Goal: Communication & Community: Share content

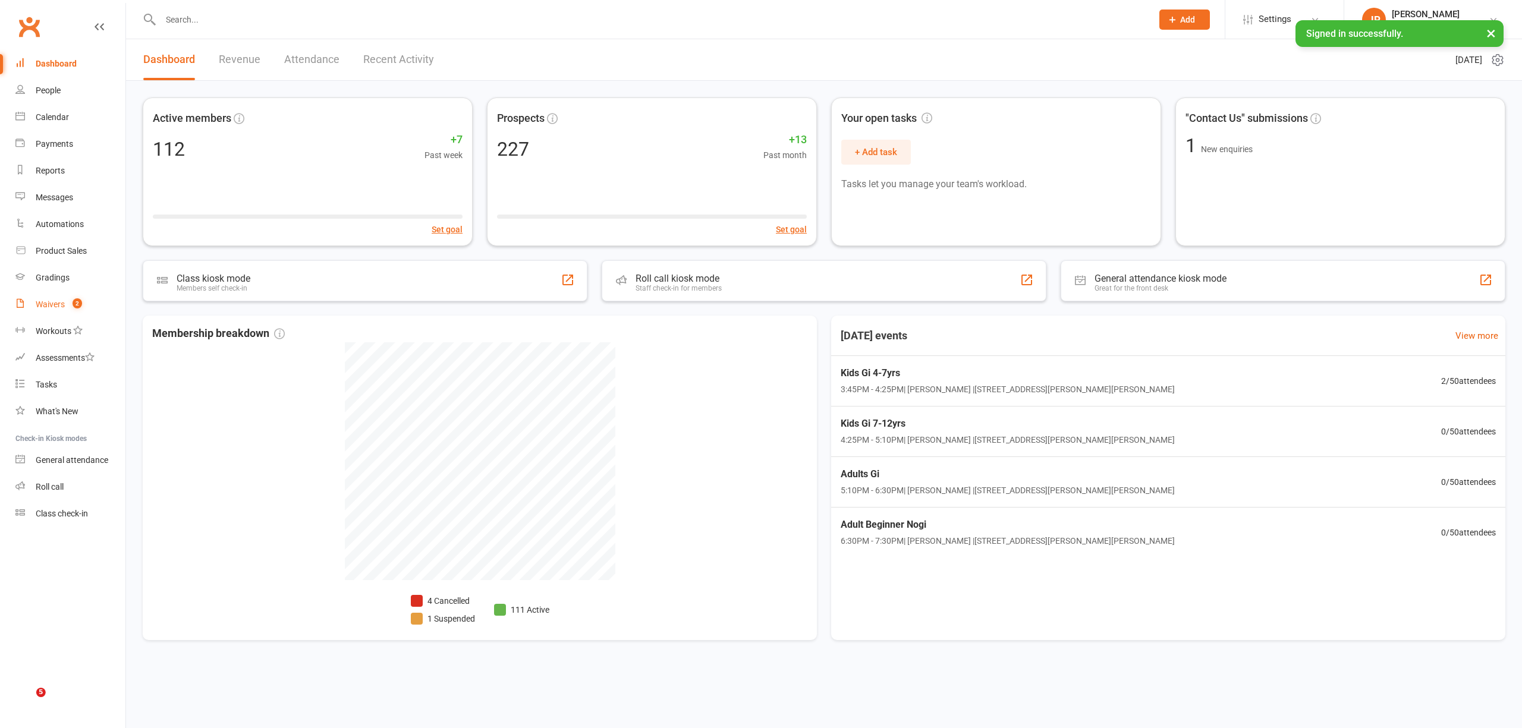
click at [55, 304] on div "Waivers" at bounding box center [50, 305] width 29 height 10
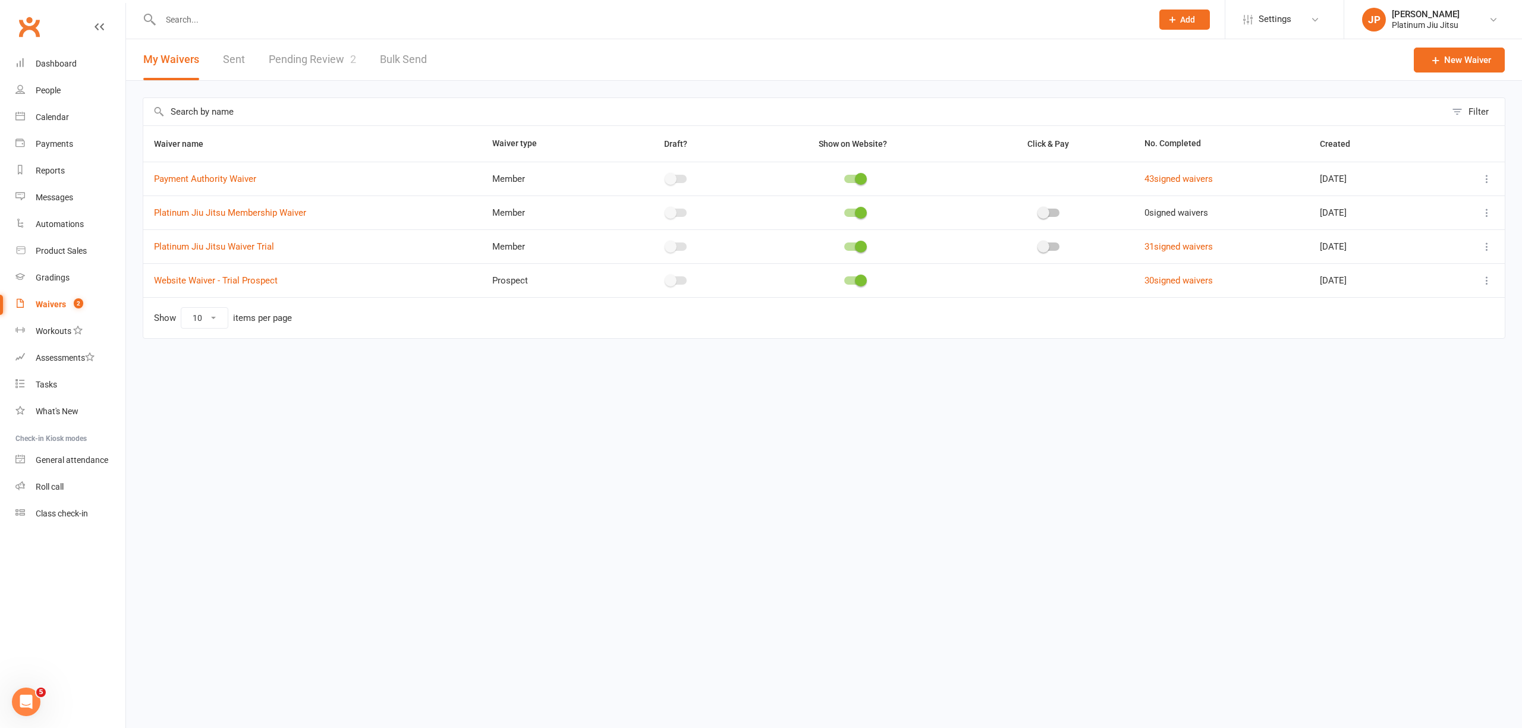
click at [315, 64] on link "Pending Review 2" at bounding box center [312, 59] width 87 height 41
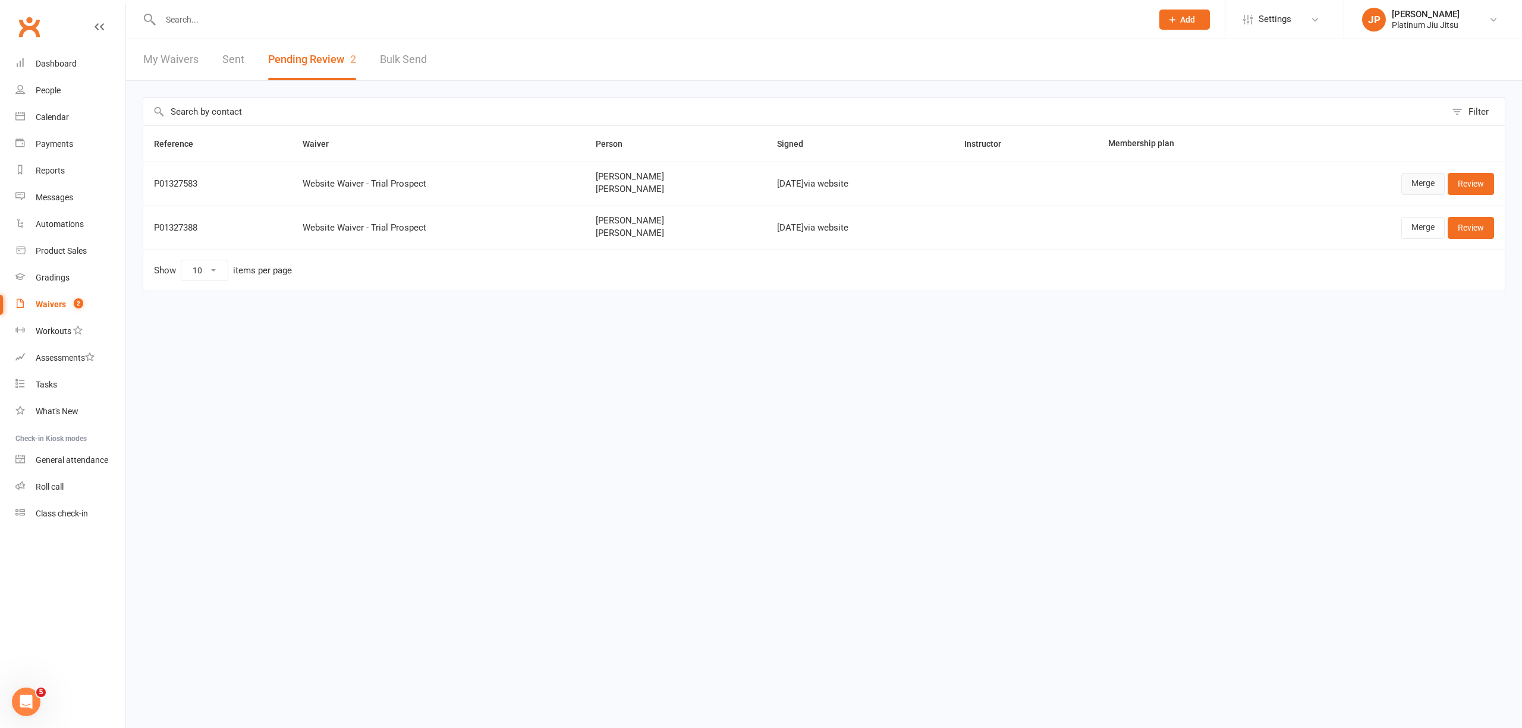
click at [1420, 184] on link "Merge" at bounding box center [1422, 183] width 43 height 21
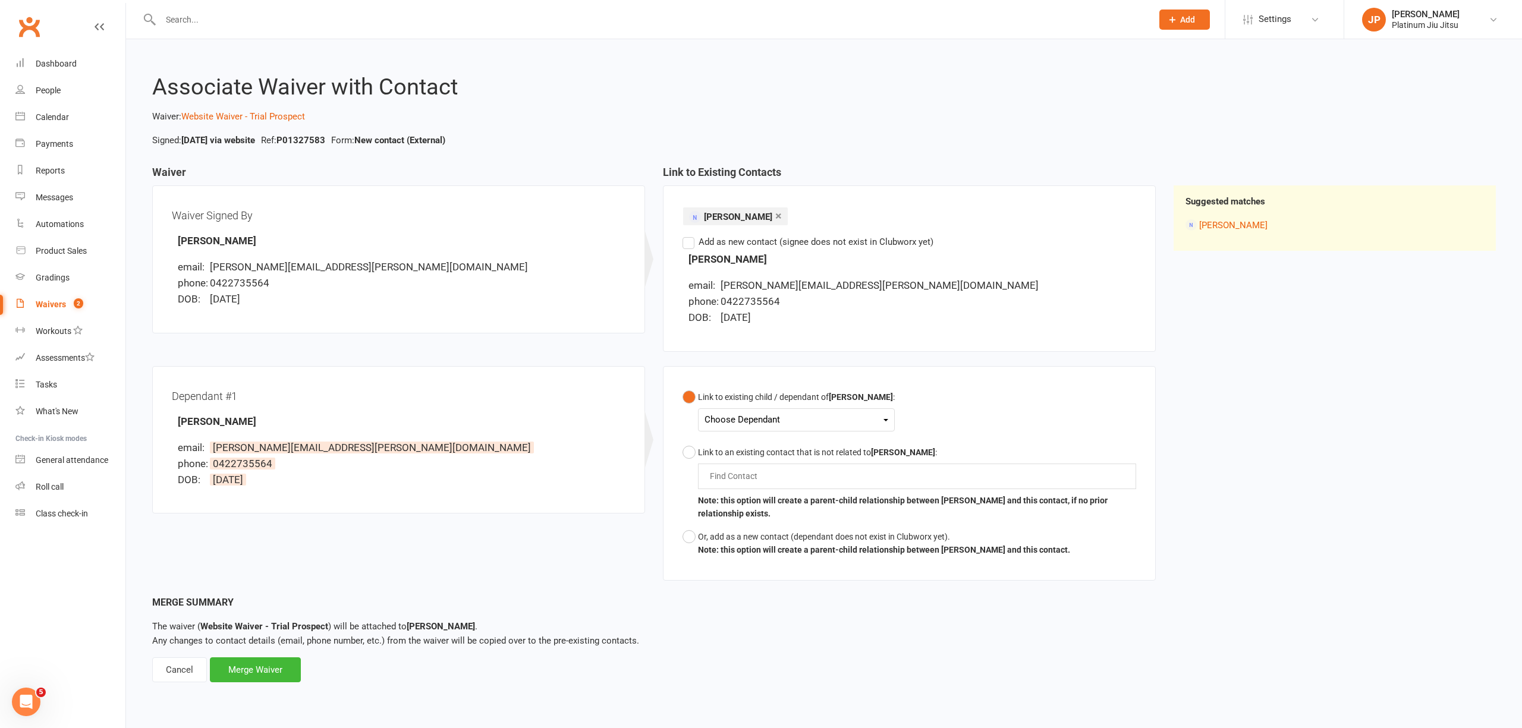
click at [772, 419] on div "Choose Dependant" at bounding box center [797, 420] width 184 height 16
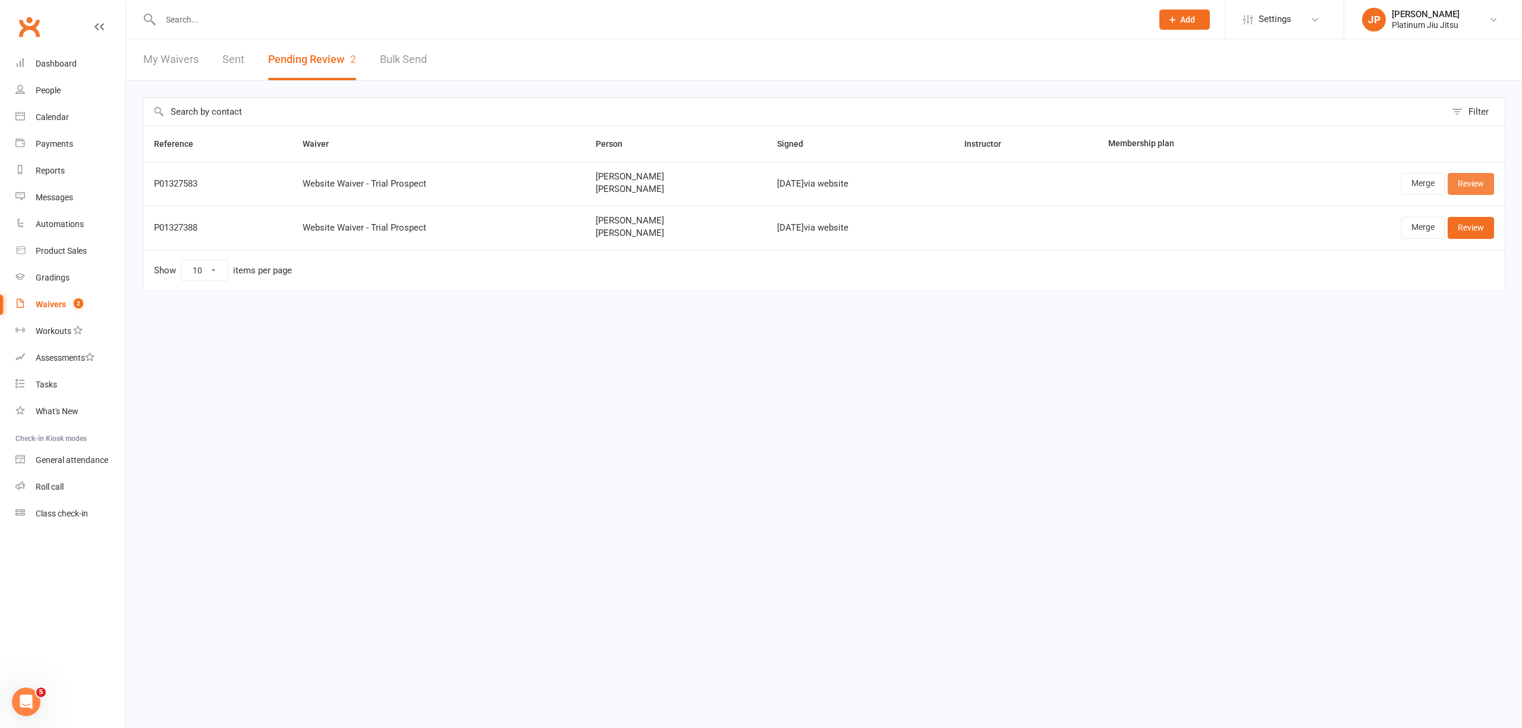
click at [1473, 182] on link "Review" at bounding box center [1471, 183] width 46 height 21
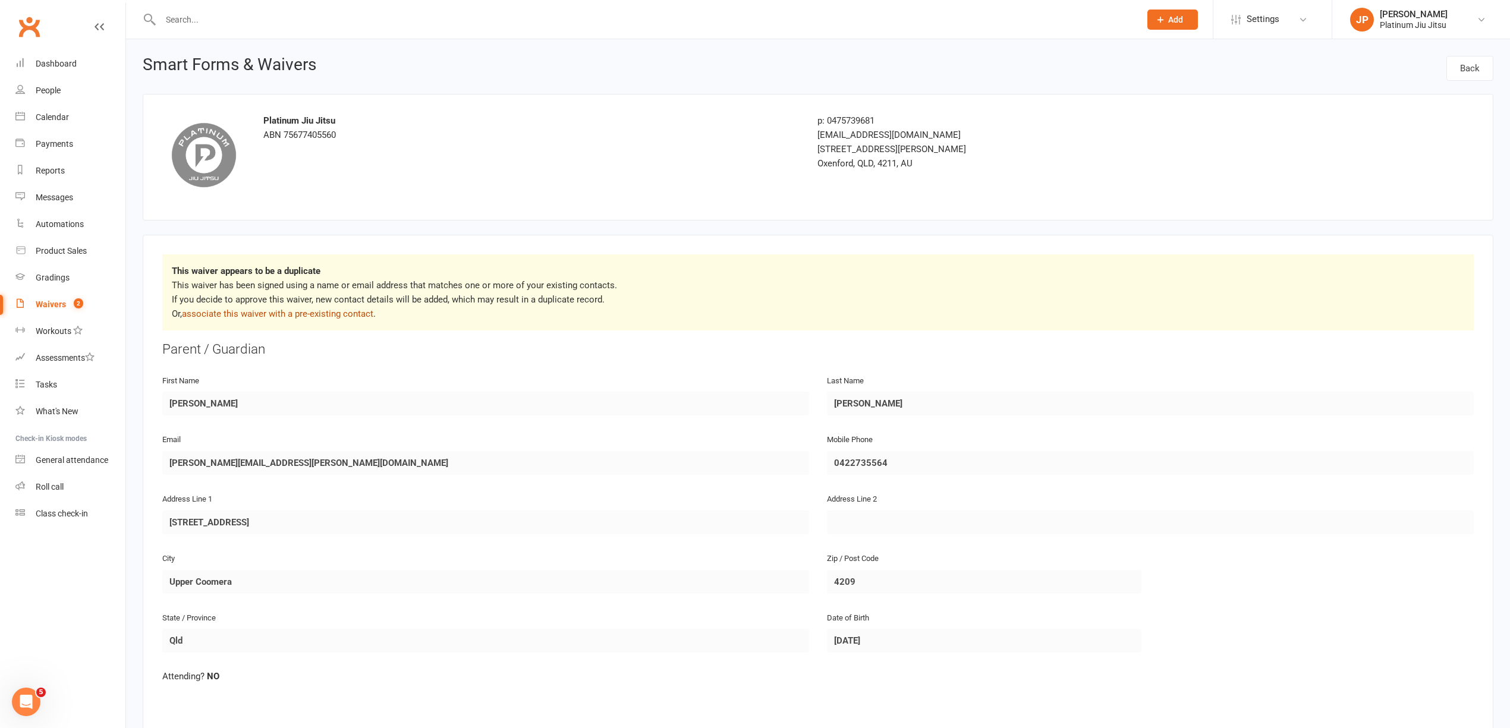
click at [271, 319] on link "associate this waiver with a pre-existing contact" at bounding box center [277, 314] width 191 height 11
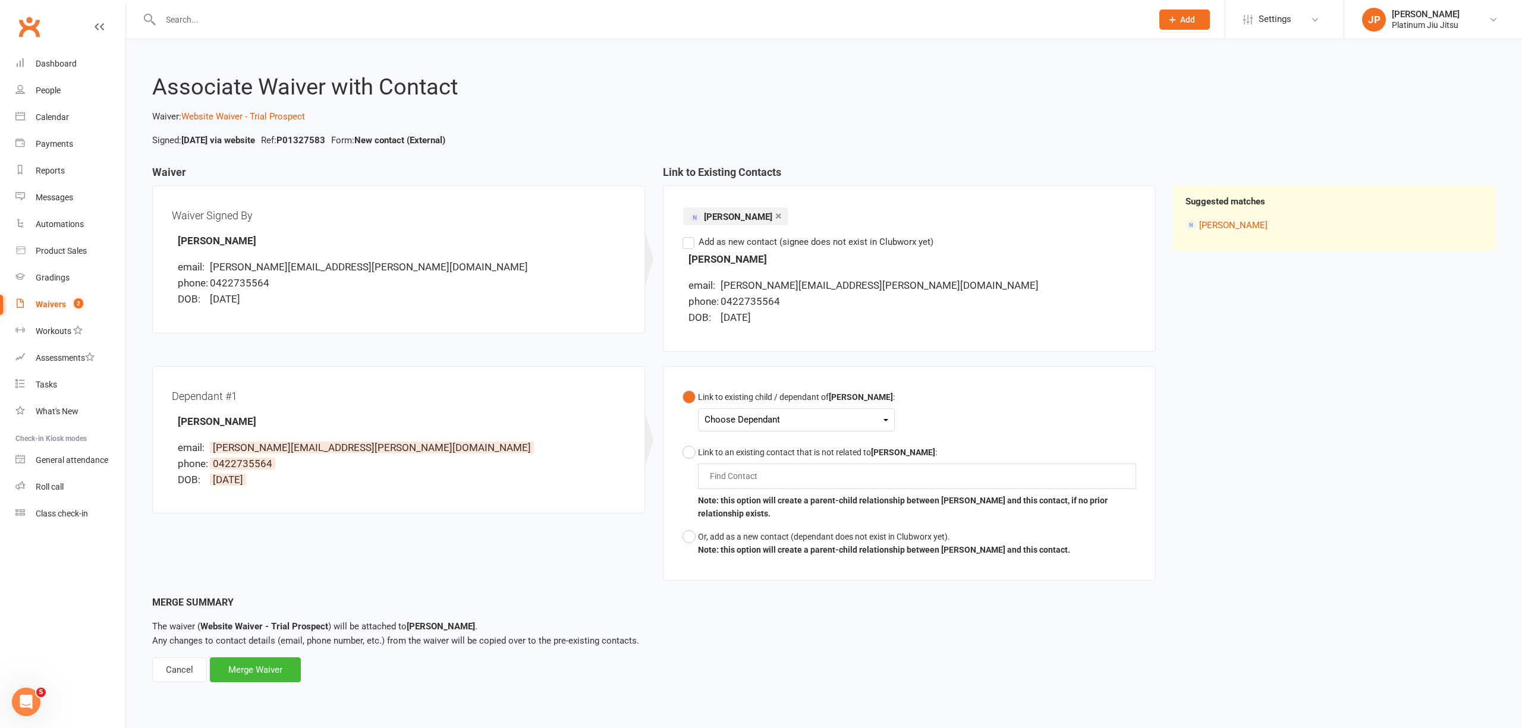
click at [750, 422] on div "Choose Dependant" at bounding box center [797, 420] width 184 height 16
click at [756, 448] on link "[PERSON_NAME]" at bounding box center [764, 448] width 118 height 26
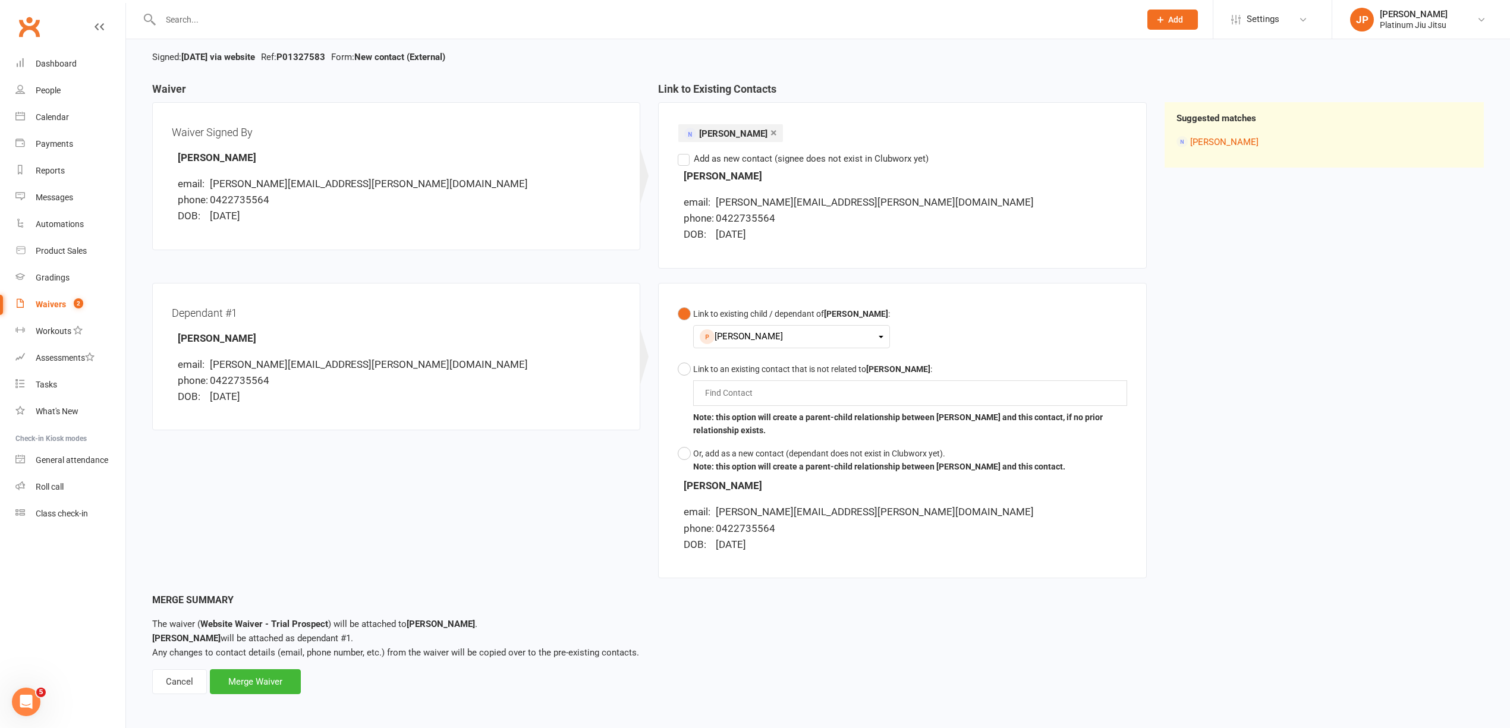
scroll to position [86, 0]
click at [267, 687] on div "Merge Waiver" at bounding box center [255, 679] width 91 height 25
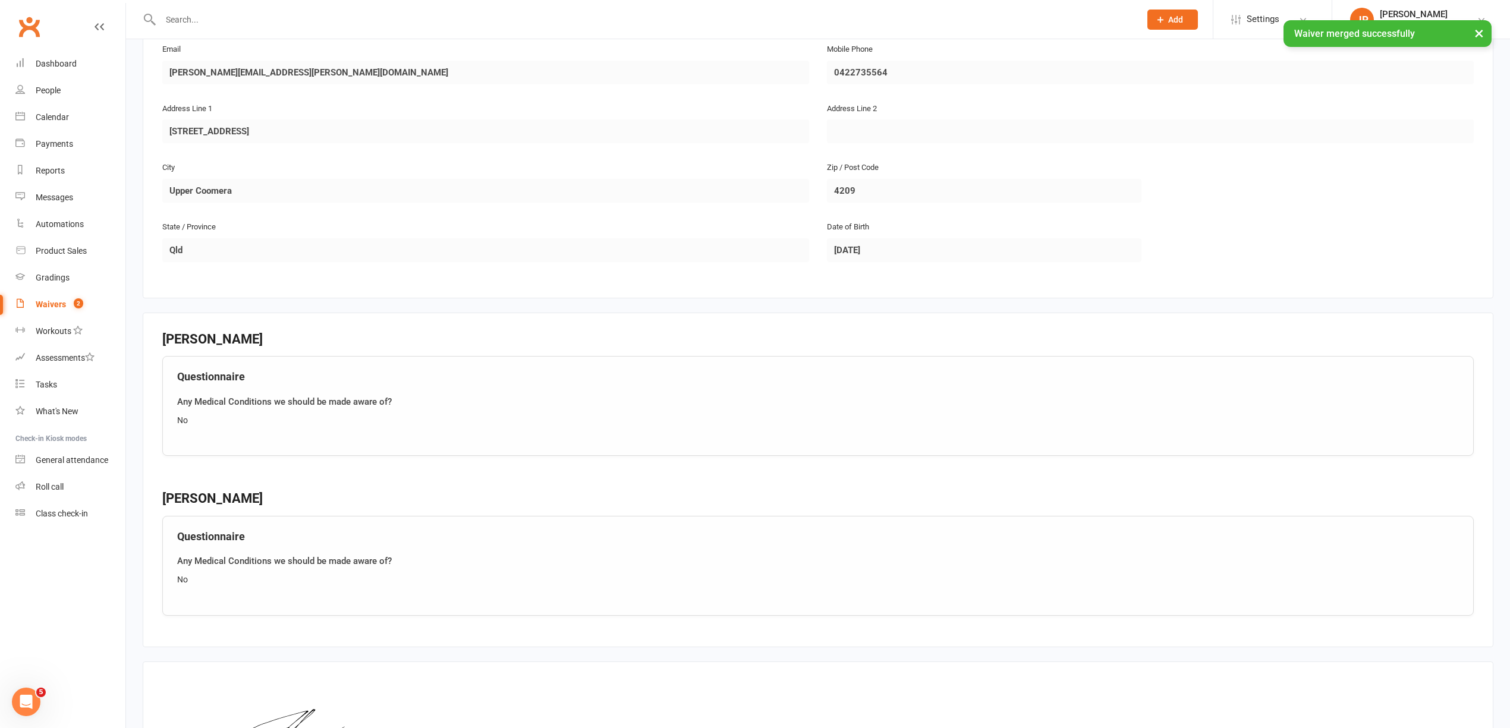
scroll to position [883, 0]
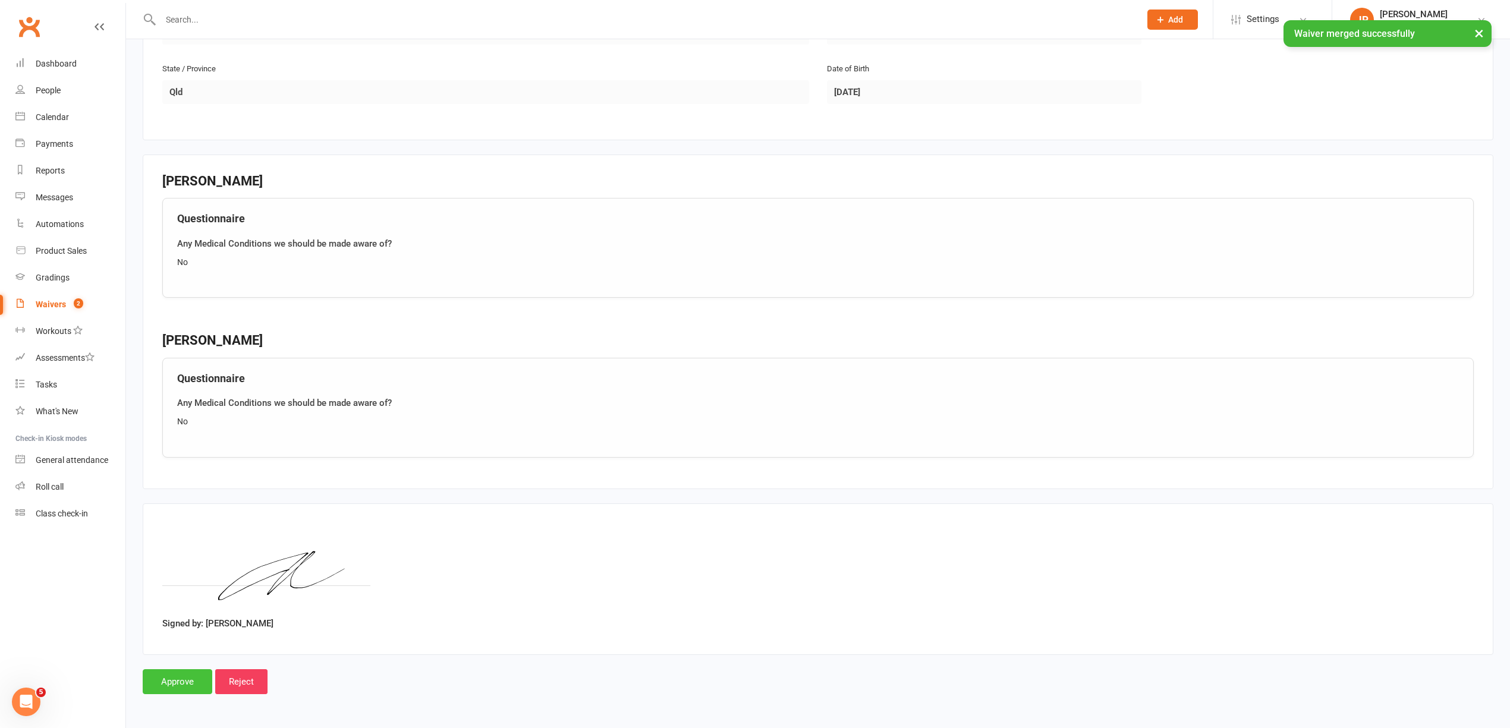
click at [172, 674] on input "Approve" at bounding box center [178, 682] width 70 height 25
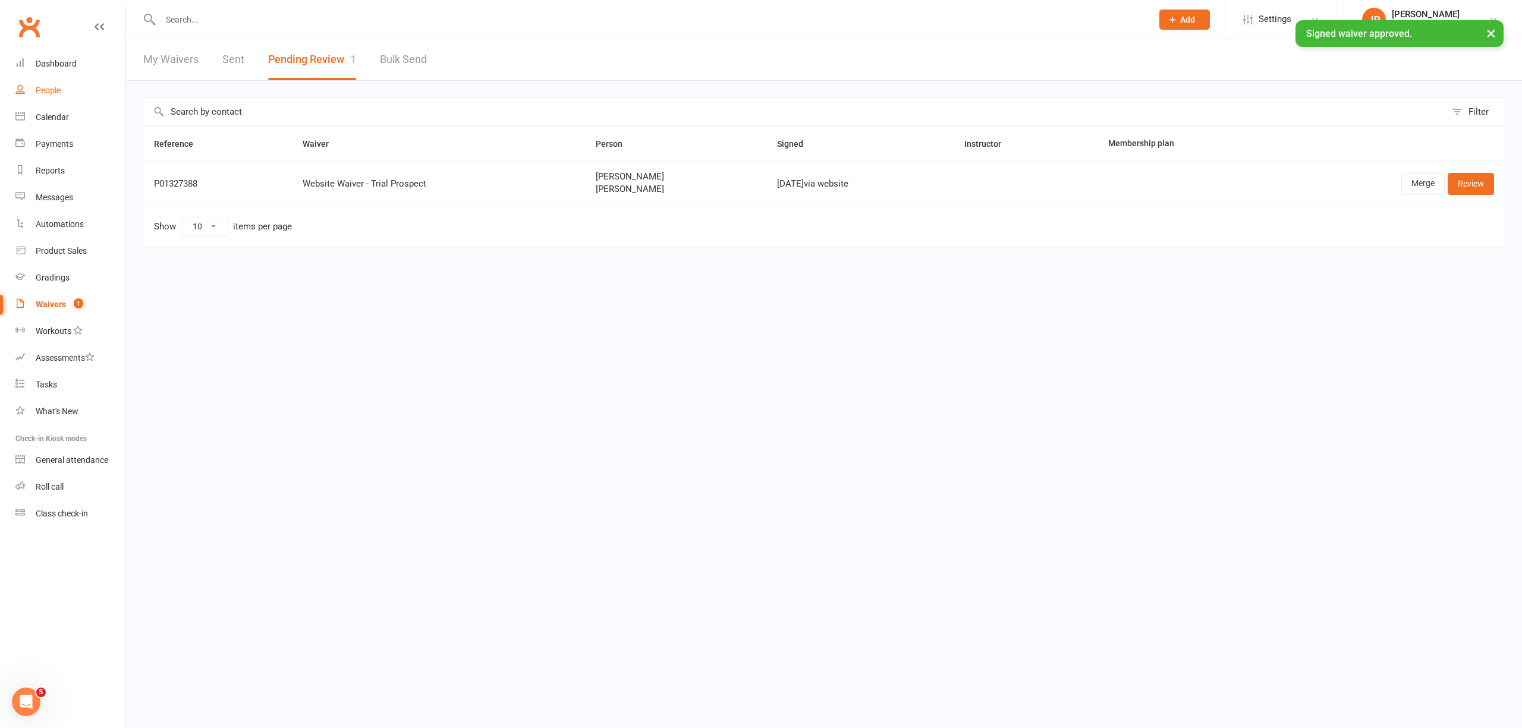
click at [57, 89] on div "People" at bounding box center [48, 91] width 25 height 10
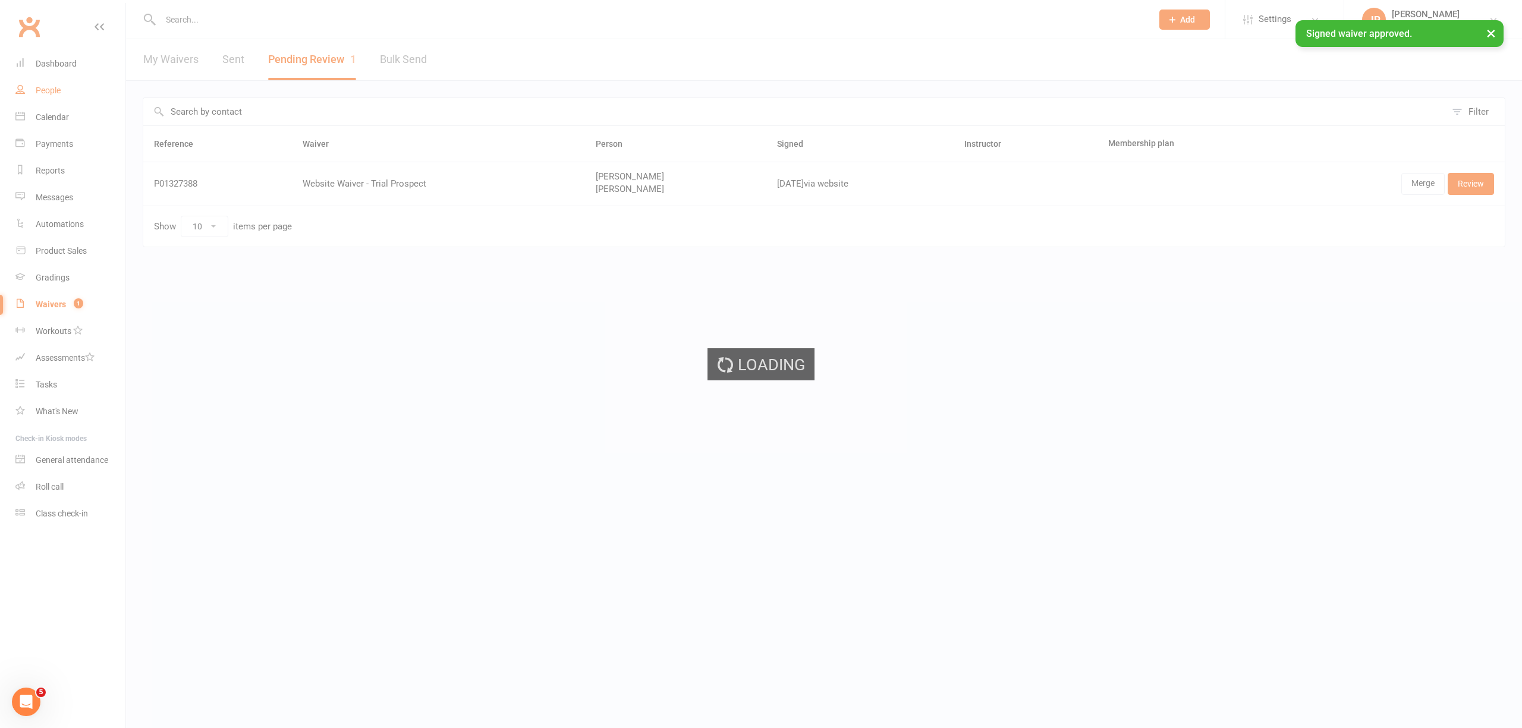
select select "100"
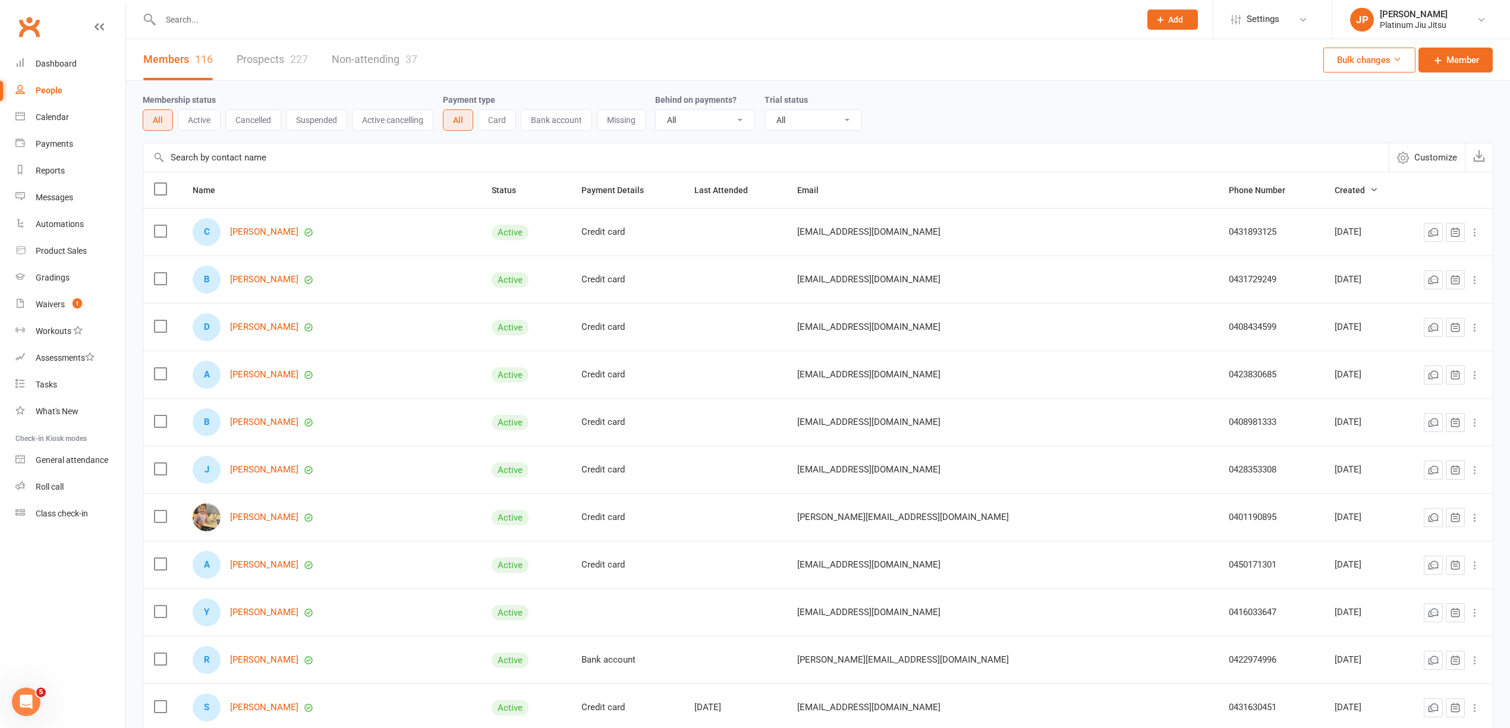
click at [269, 65] on link "Prospects 227" at bounding box center [272, 59] width 71 height 41
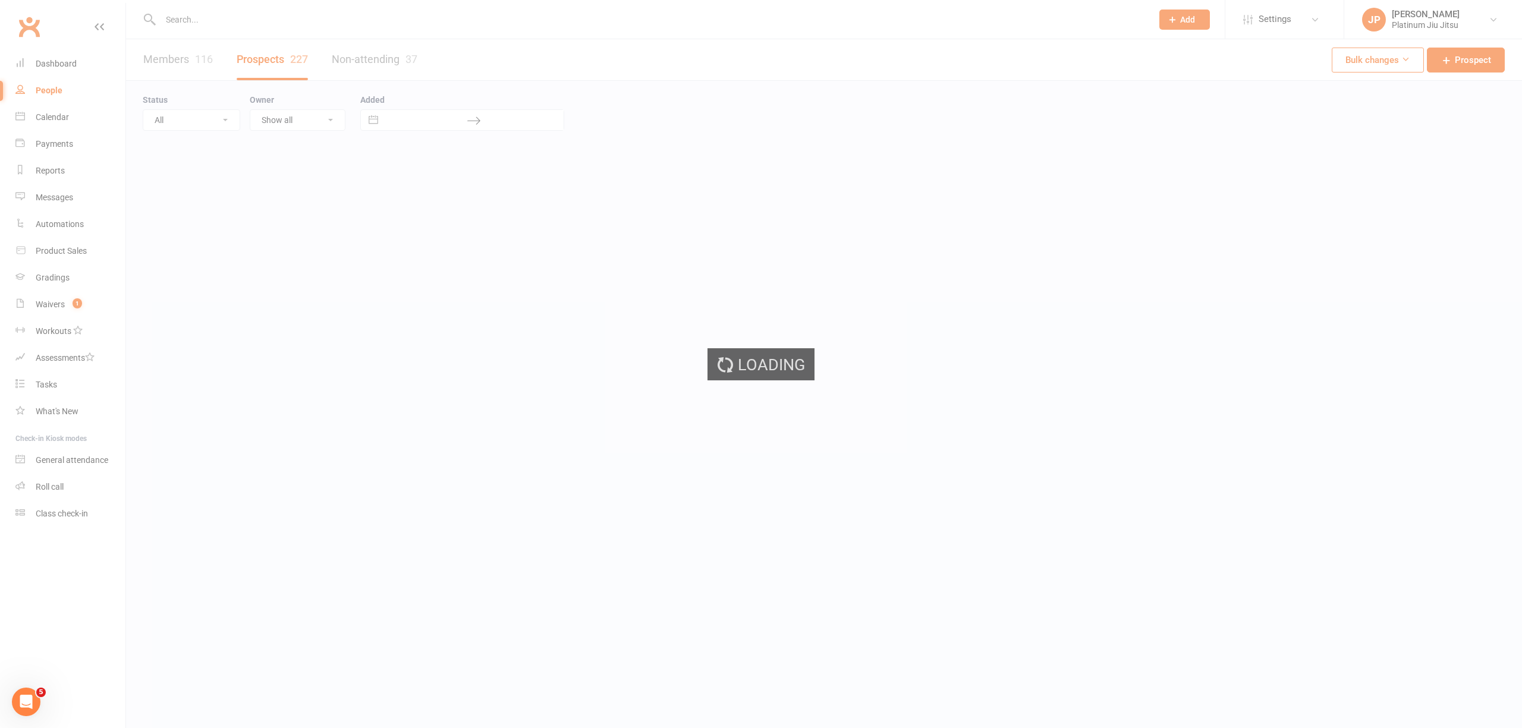
select select "100"
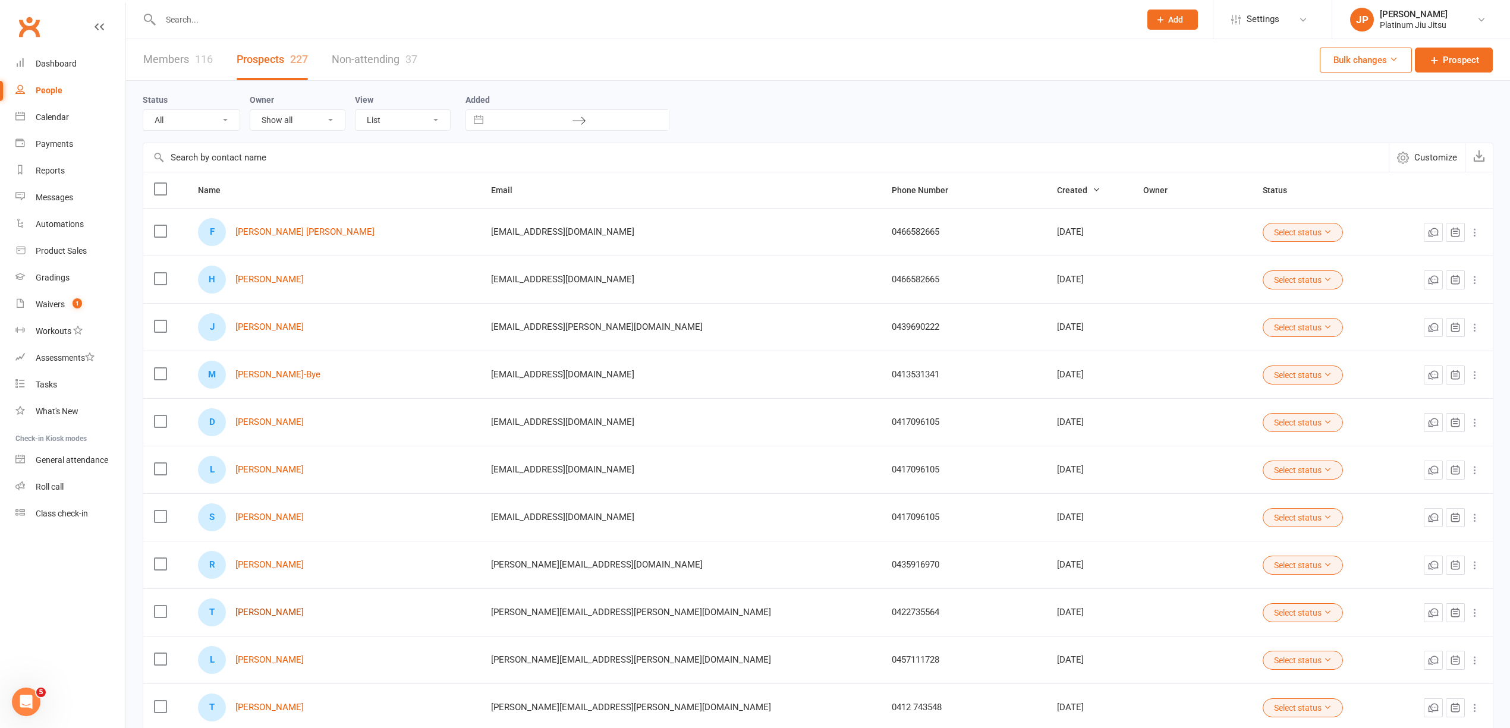
click at [276, 617] on link "[PERSON_NAME]" at bounding box center [269, 613] width 68 height 10
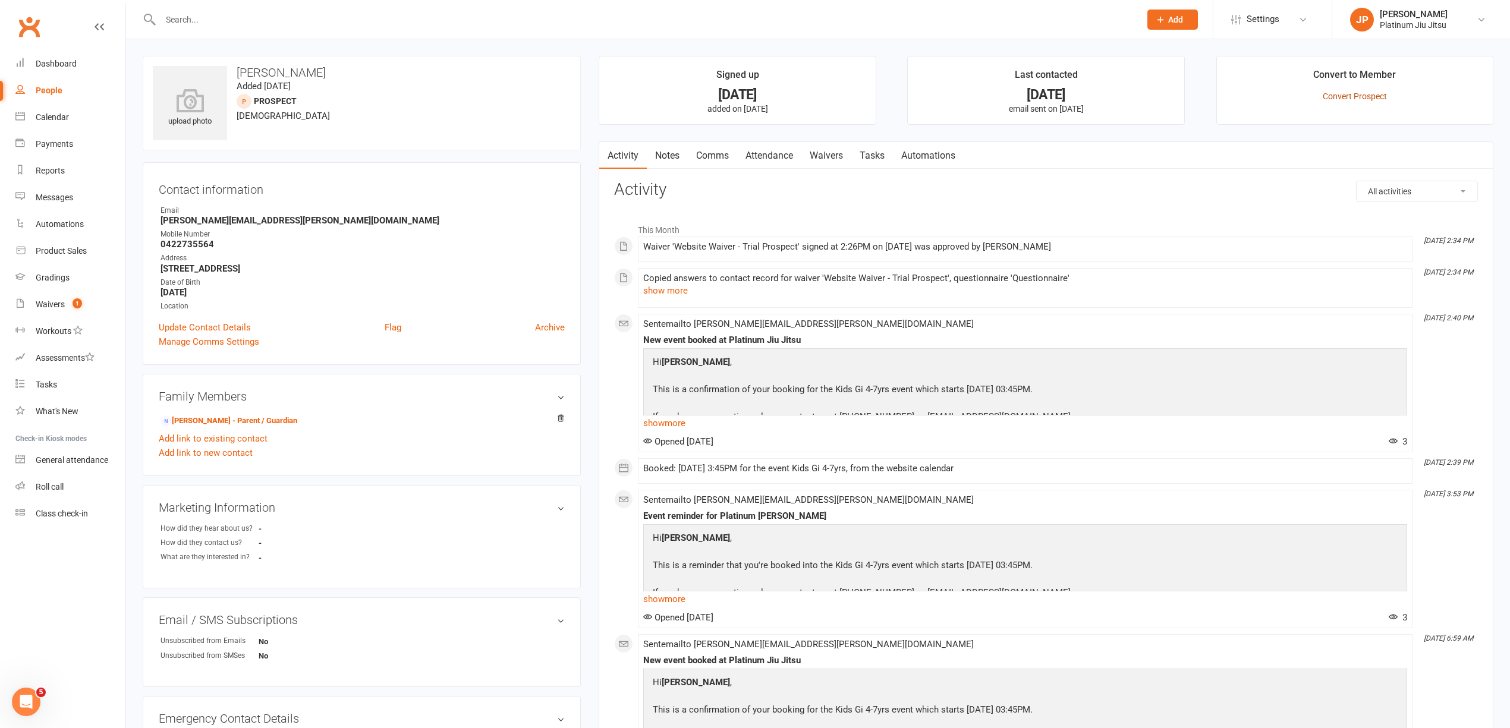
click at [1373, 99] on link "Convert Prospect" at bounding box center [1355, 97] width 64 height 10
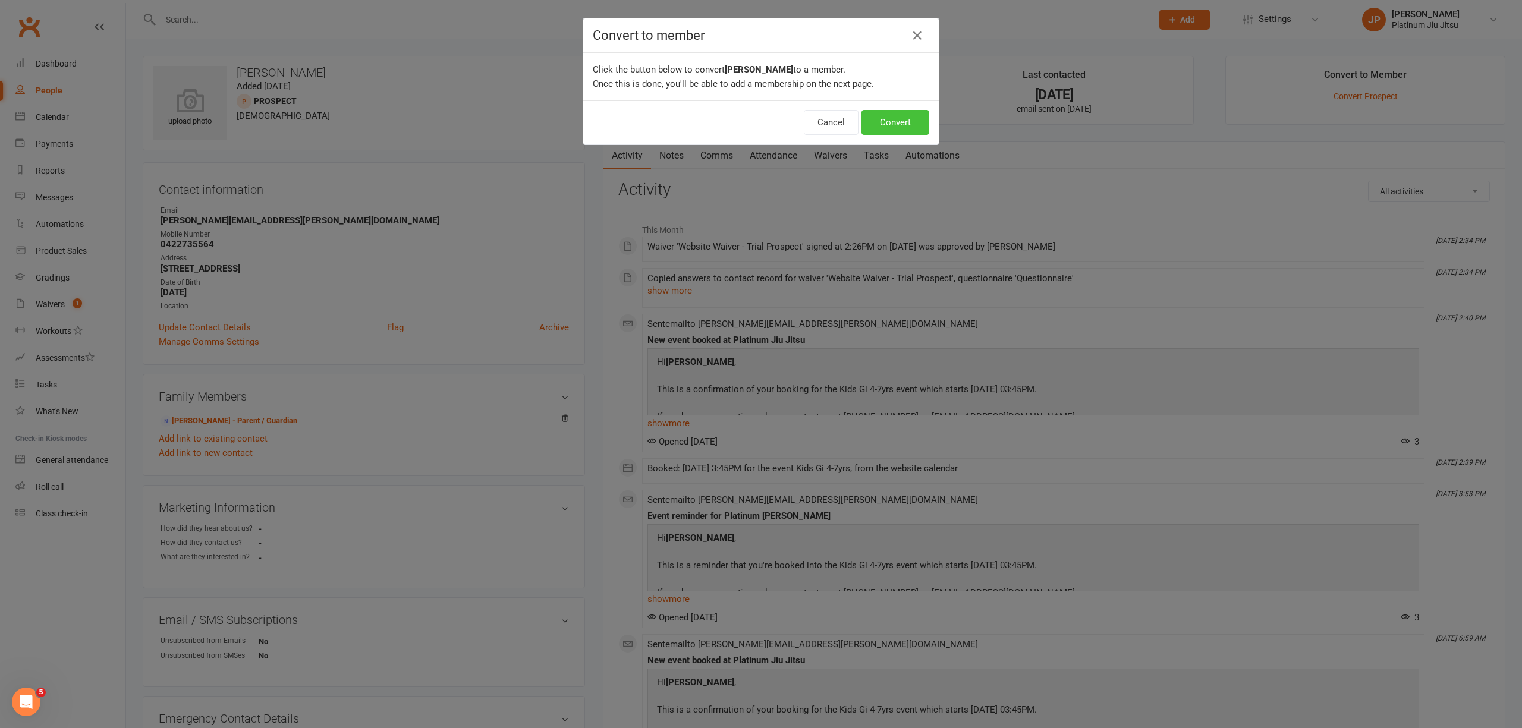
click at [888, 128] on button "Convert" at bounding box center [896, 122] width 68 height 25
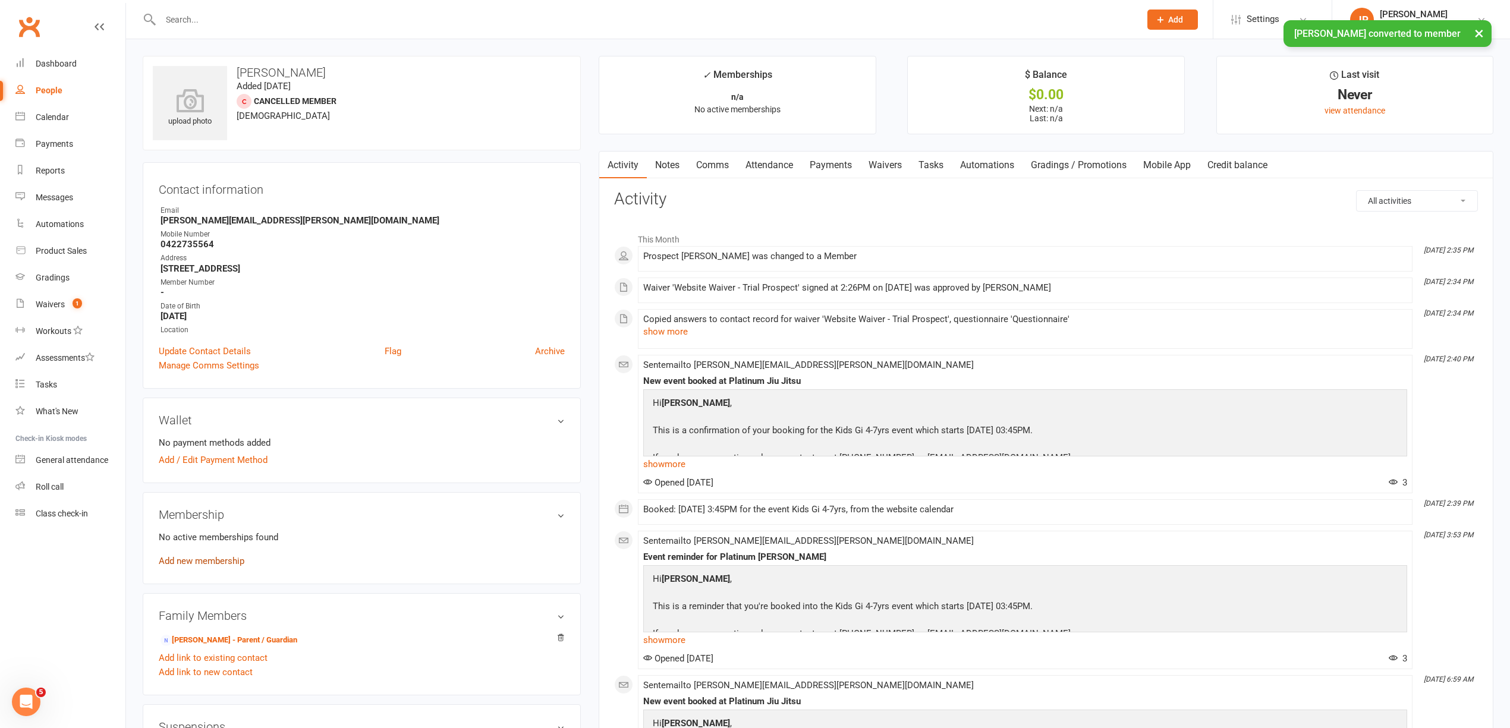
click at [212, 567] on link "Add new membership" at bounding box center [202, 561] width 86 height 11
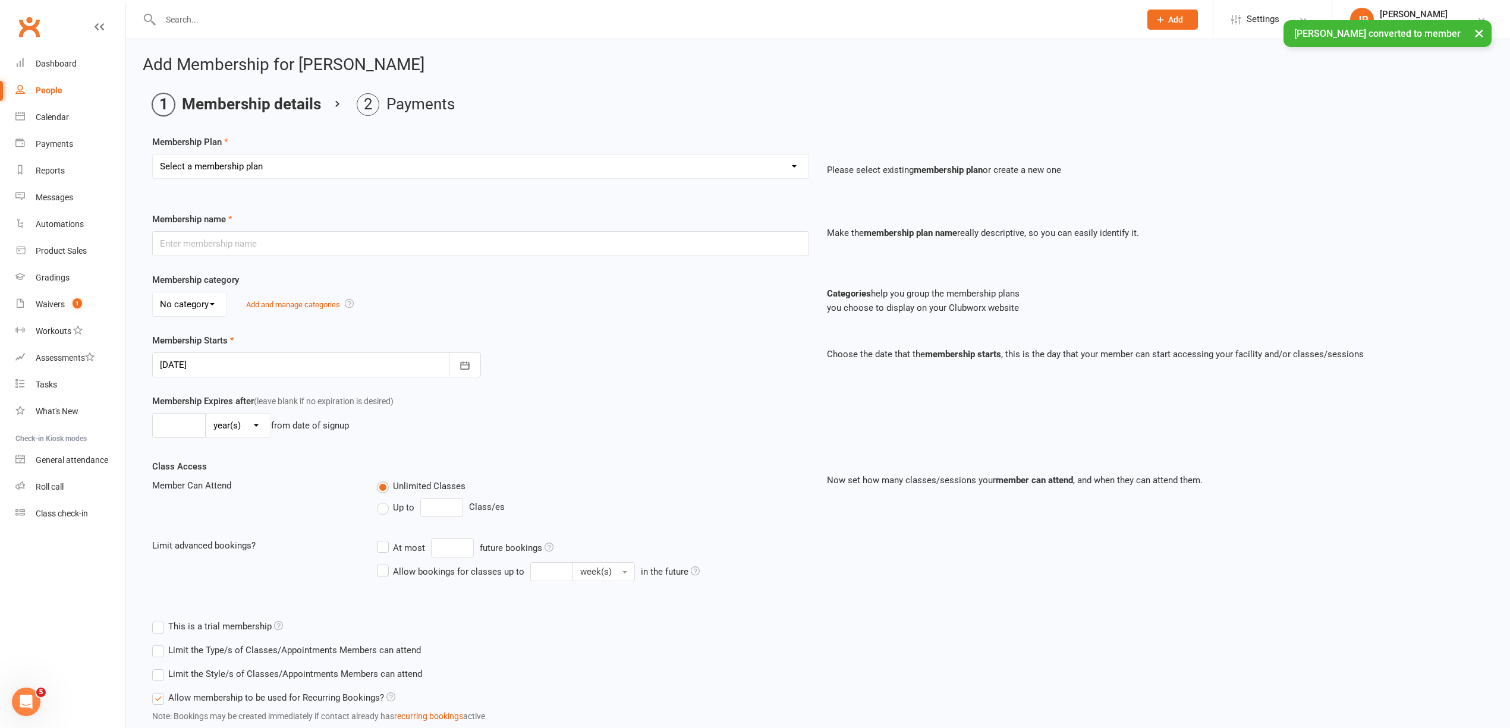
click at [246, 172] on select "Select a membership plan Create new Membership Plan Kids Unlimited Adults Unlim…" at bounding box center [481, 167] width 656 height 24
select select "7"
click at [153, 155] on select "Select a membership plan Create new Membership Plan Kids Unlimited Adults Unlim…" at bounding box center [481, 167] width 656 height 24
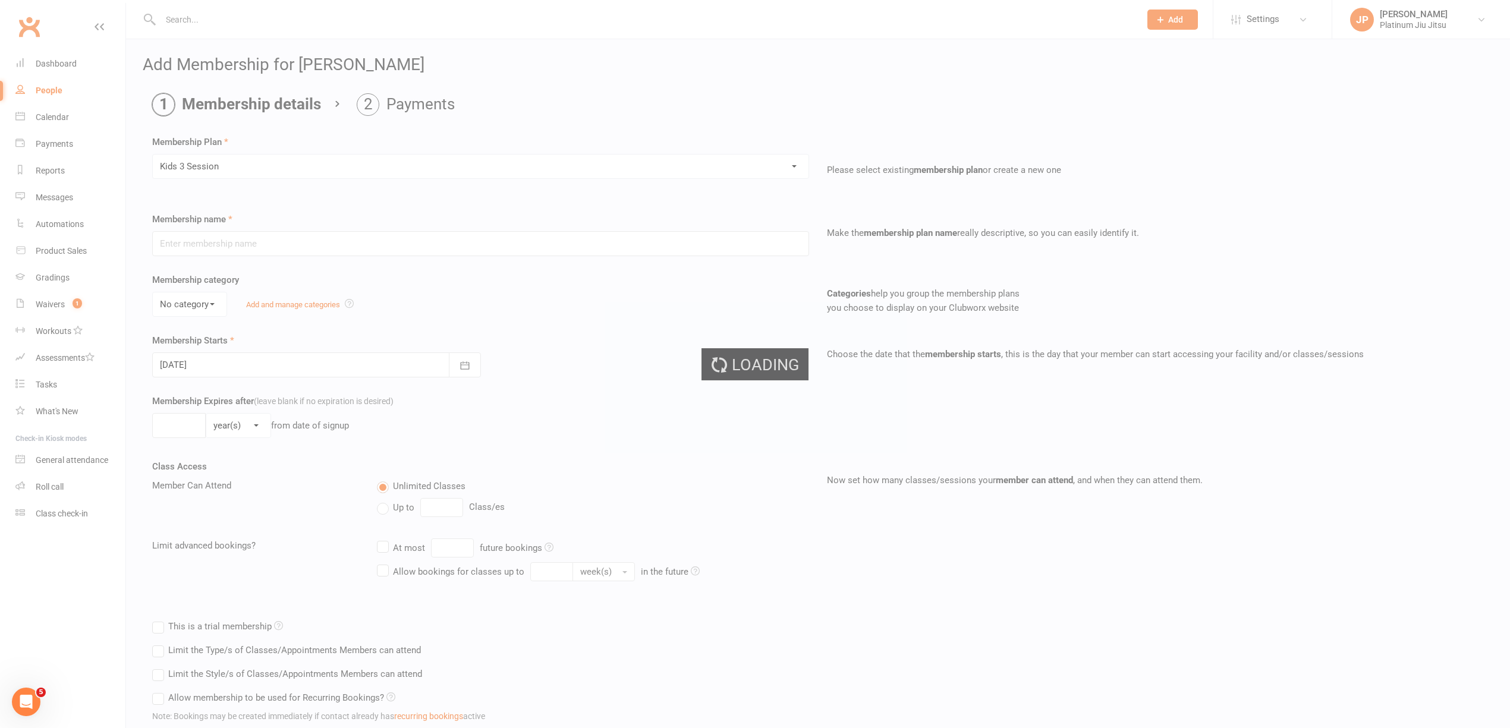
type input "Kids 3 Session"
select select "1"
type input "0"
type input "3"
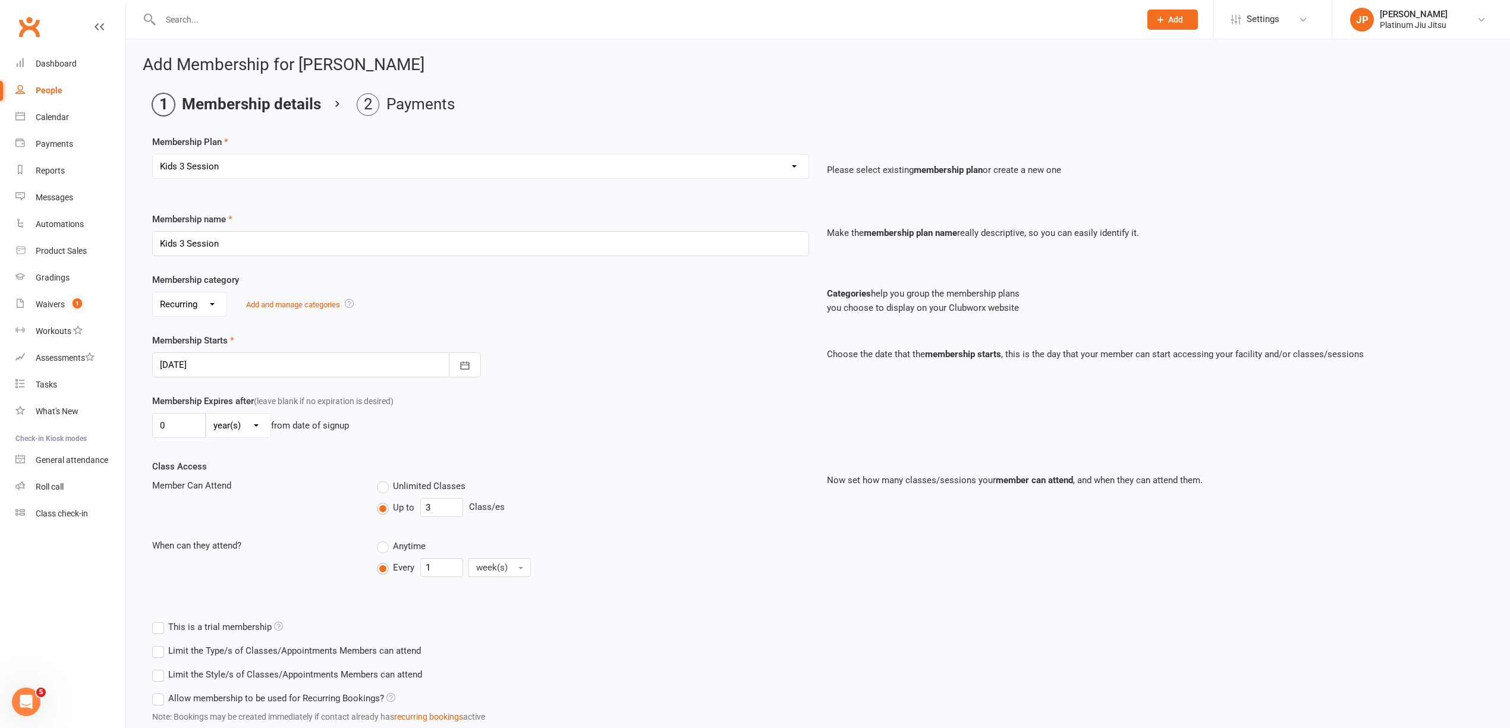
click at [522, 322] on div "Membership category No category General Recurring Add and manage categories Cat…" at bounding box center [818, 303] width 1350 height 61
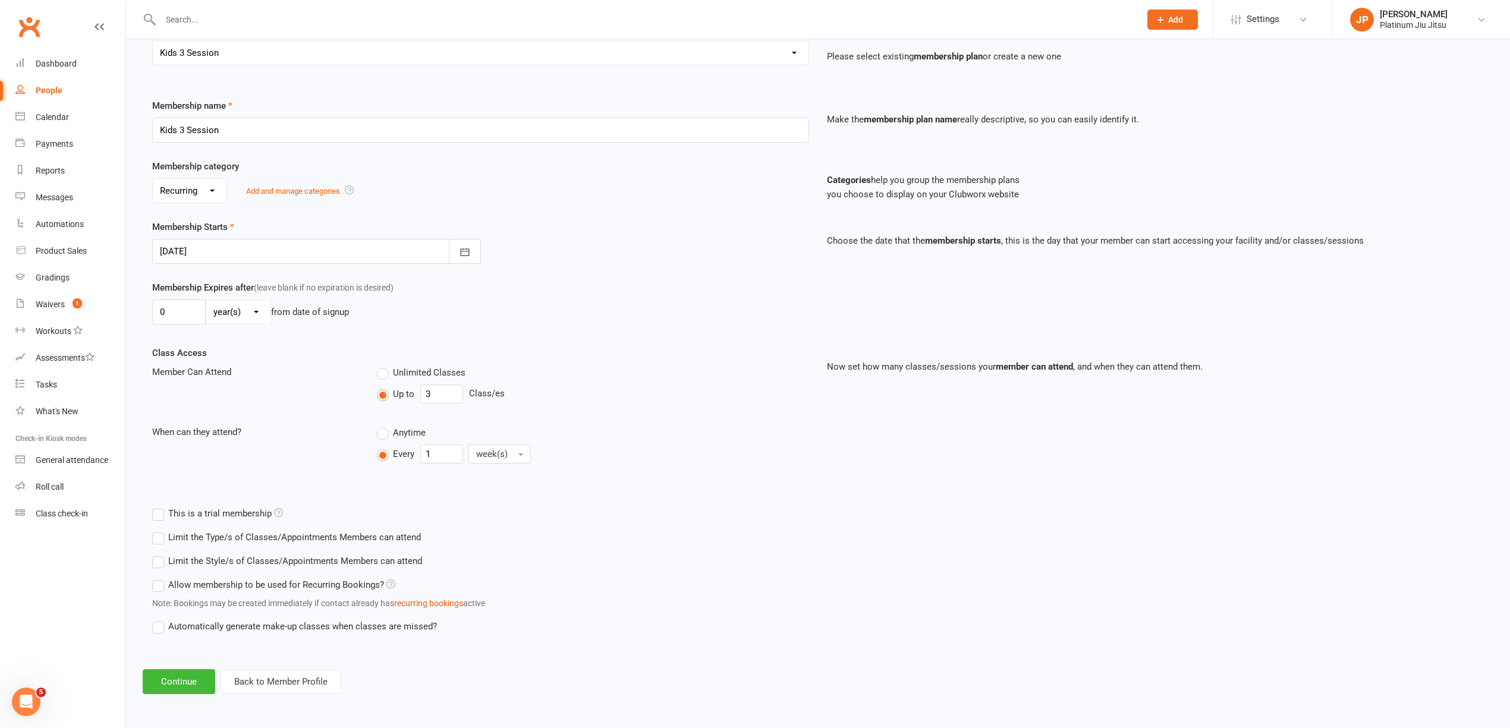
scroll to position [118, 0]
click at [170, 697] on div "Add Membership for [PERSON_NAME] Membership details Payments Membership Plan Se…" at bounding box center [818, 318] width 1384 height 785
click at [179, 681] on button "Continue" at bounding box center [179, 682] width 73 height 25
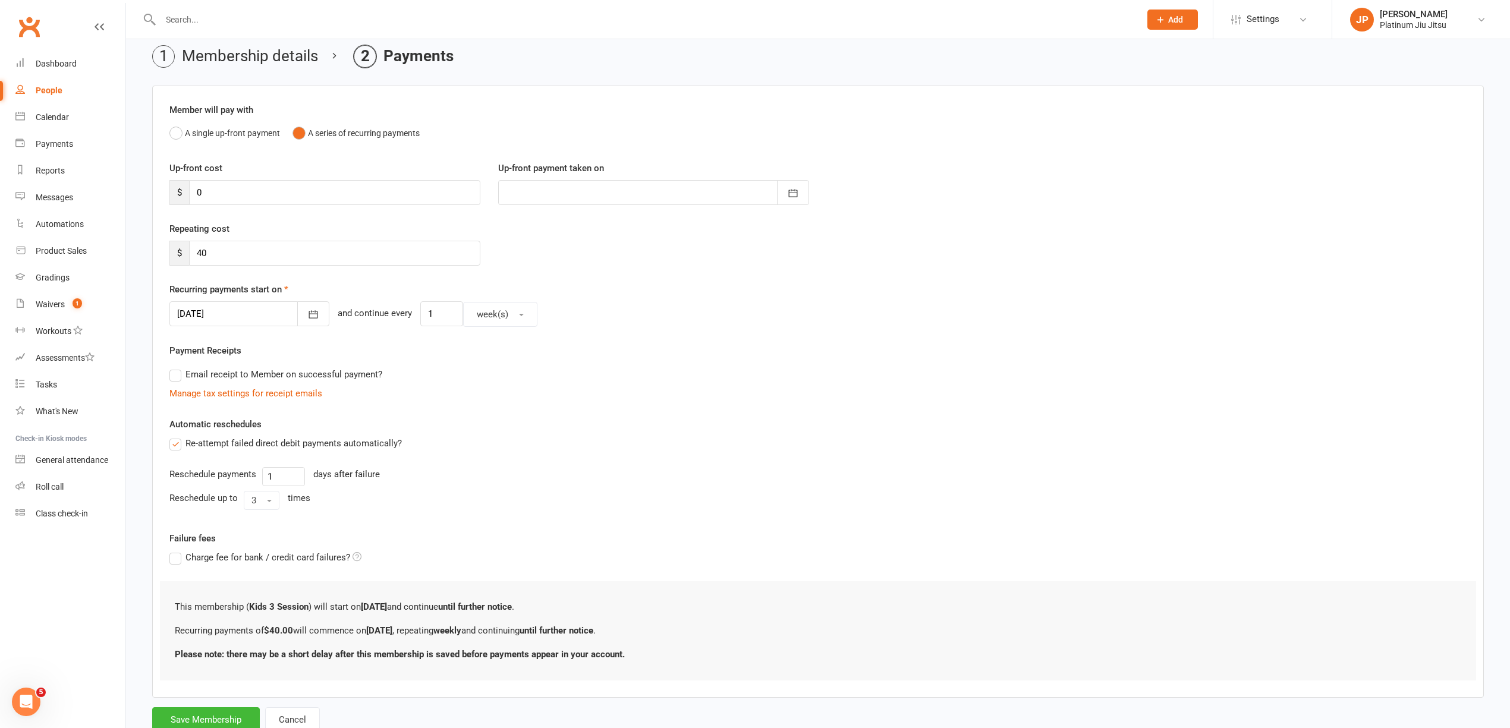
scroll to position [91, 0]
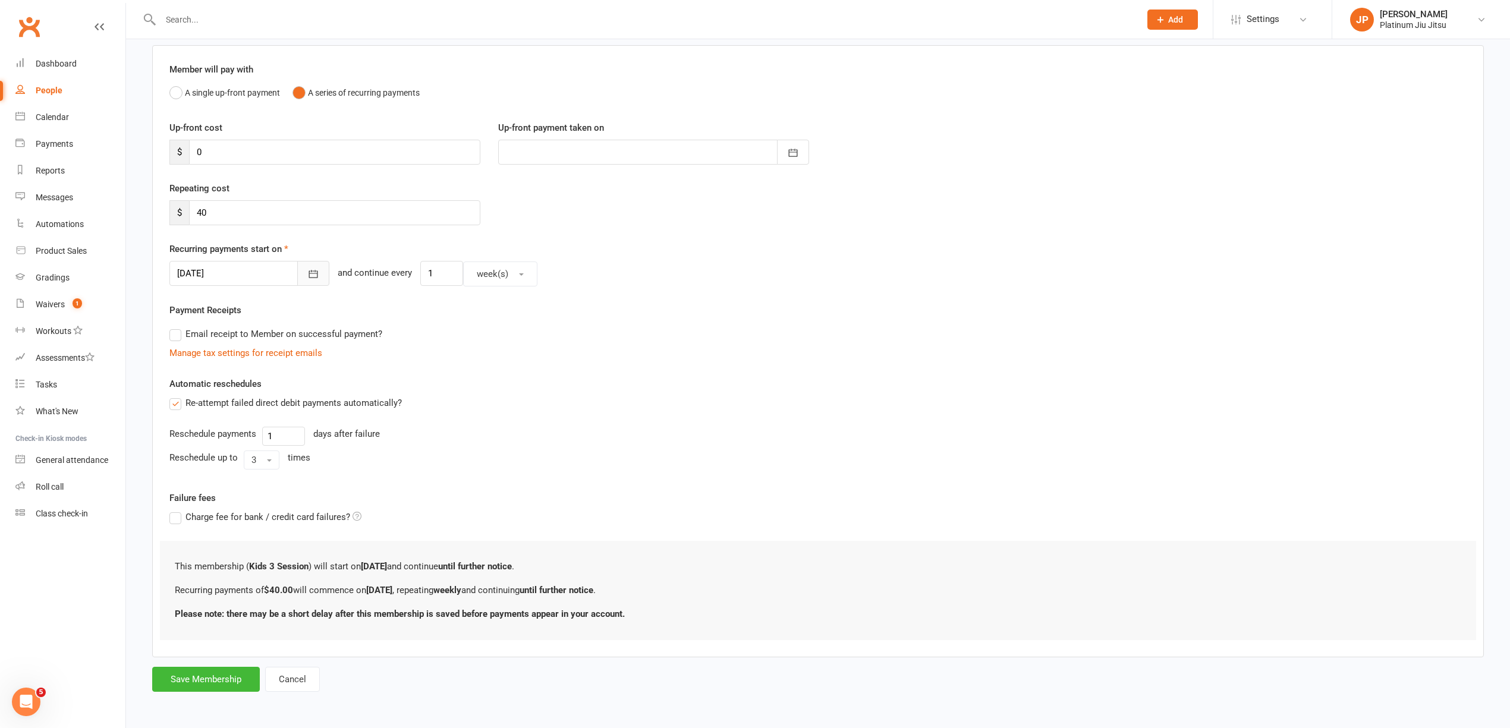
click at [297, 272] on button "button" at bounding box center [313, 273] width 32 height 25
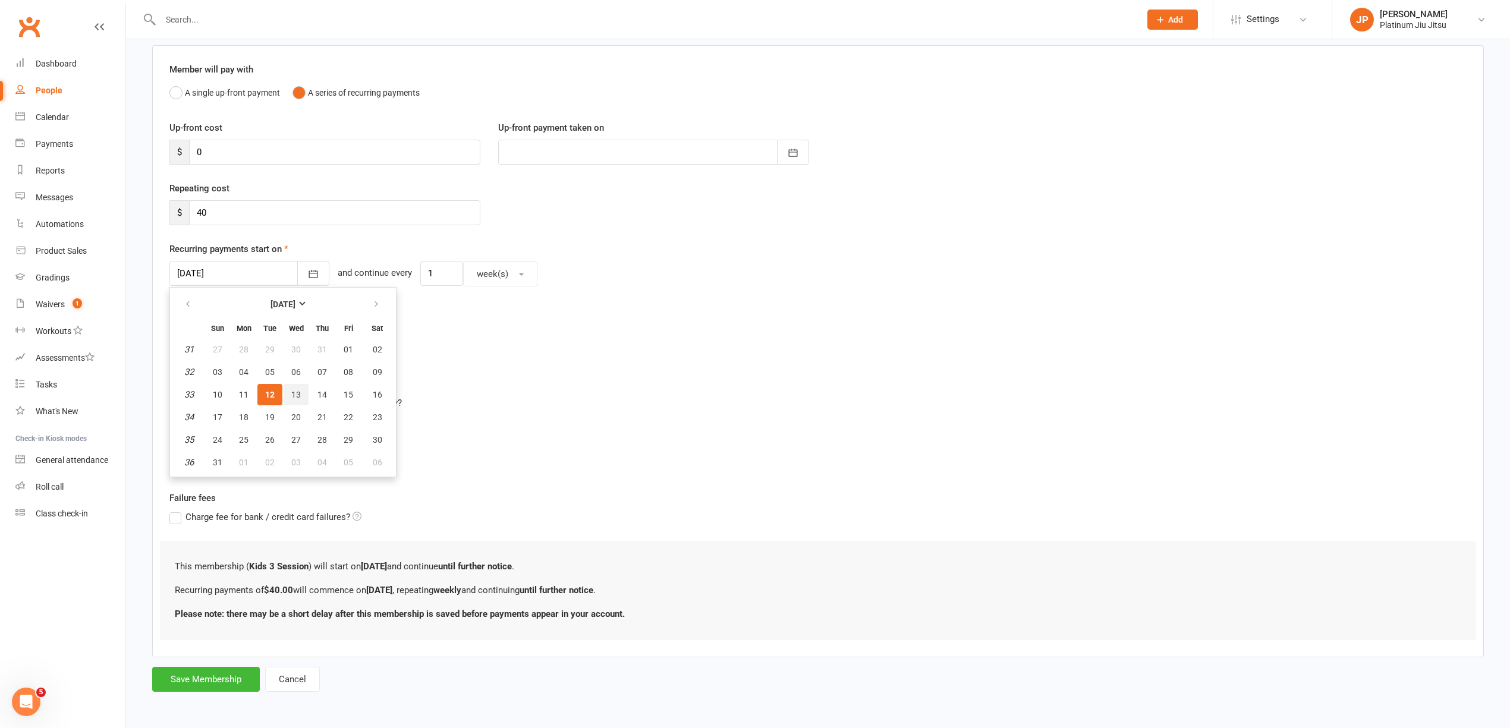
click at [296, 393] on span "13" at bounding box center [296, 395] width 10 height 10
type input "[DATE]"
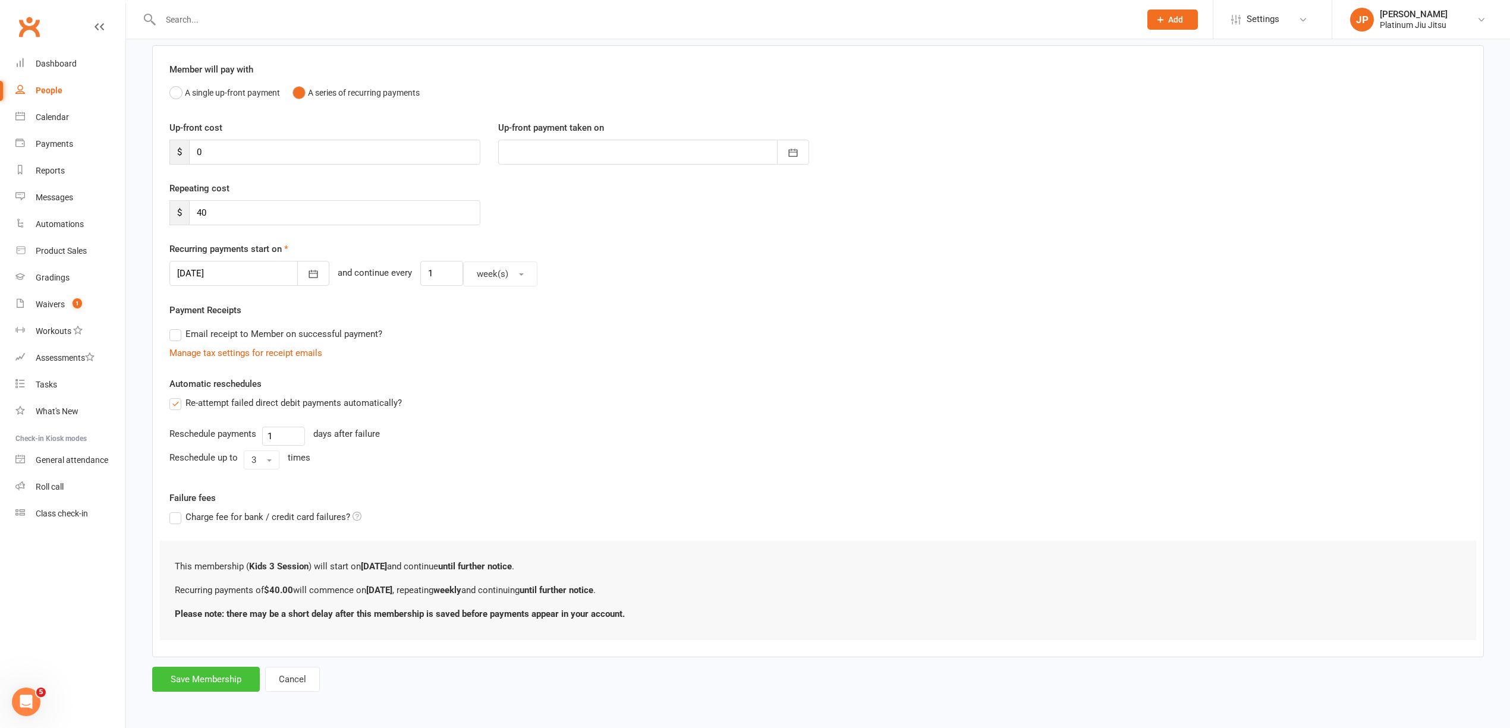
click at [197, 684] on button "Save Membership" at bounding box center [206, 679] width 108 height 25
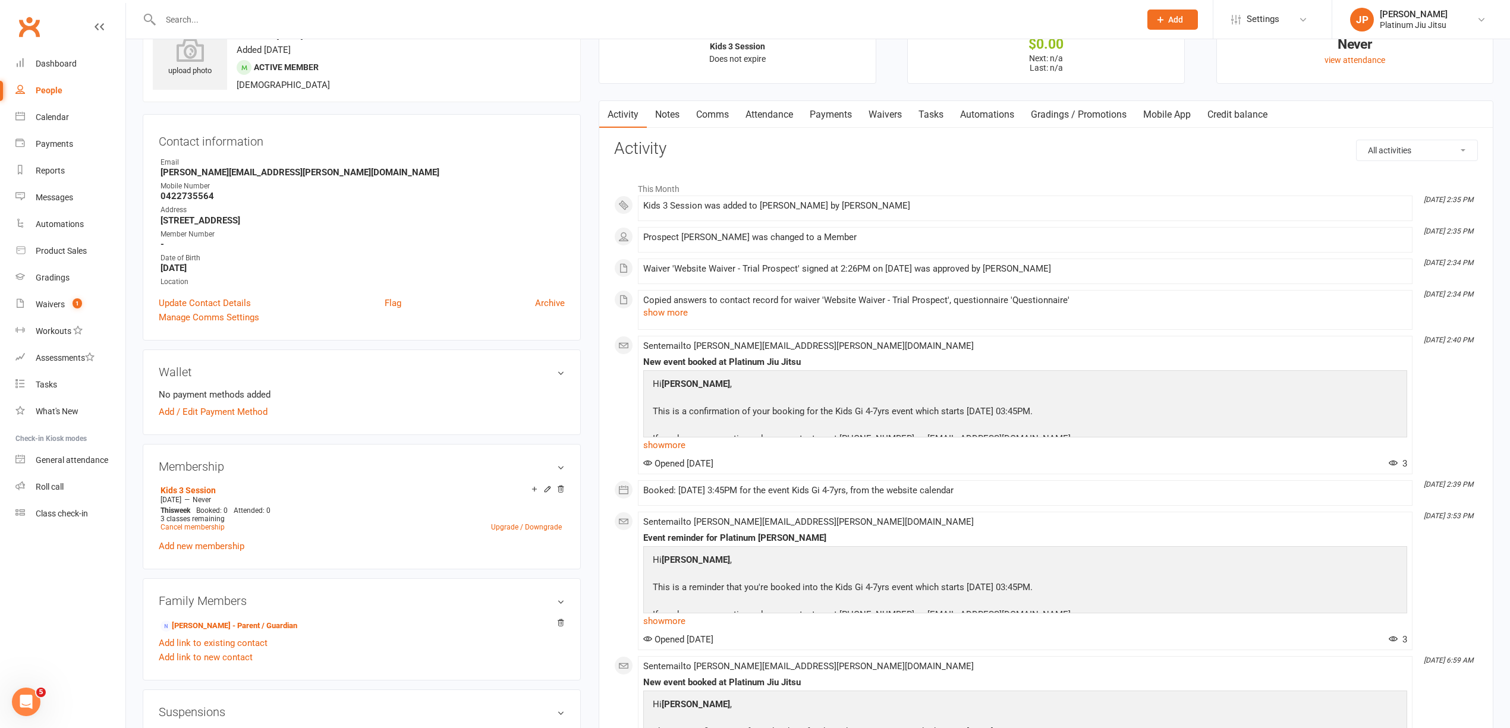
scroll to position [79, 0]
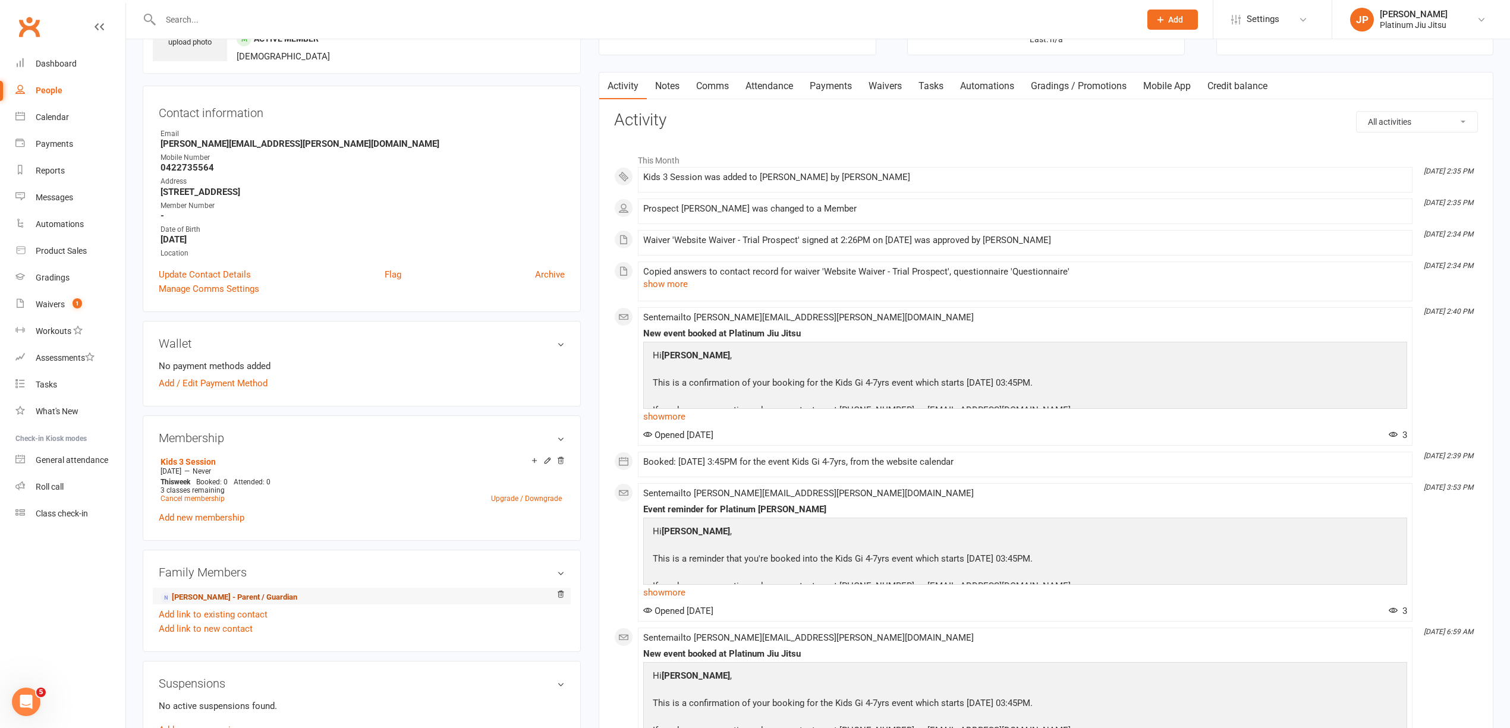
click at [206, 596] on link "[PERSON_NAME] - Parent / Guardian" at bounding box center [229, 598] width 137 height 12
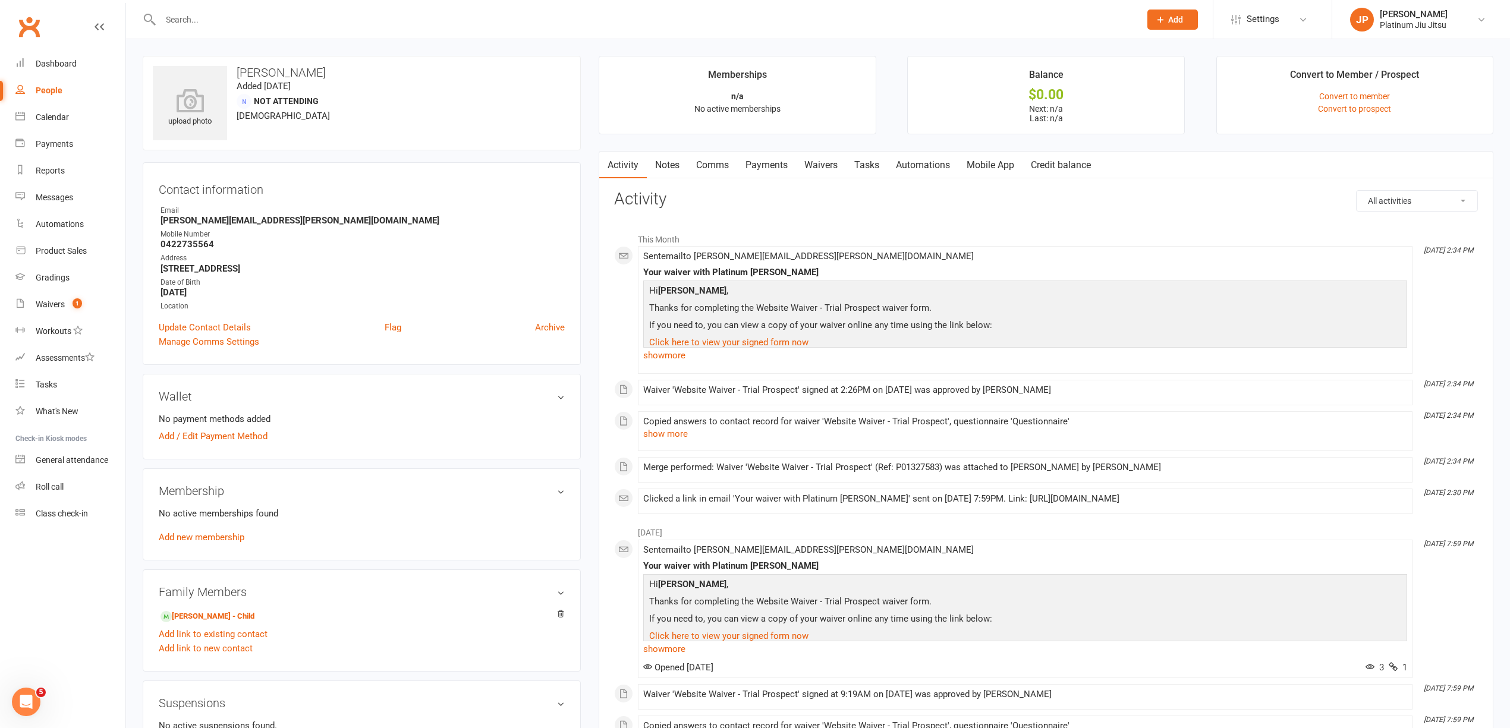
click at [988, 165] on link "Mobile App" at bounding box center [990, 165] width 64 height 27
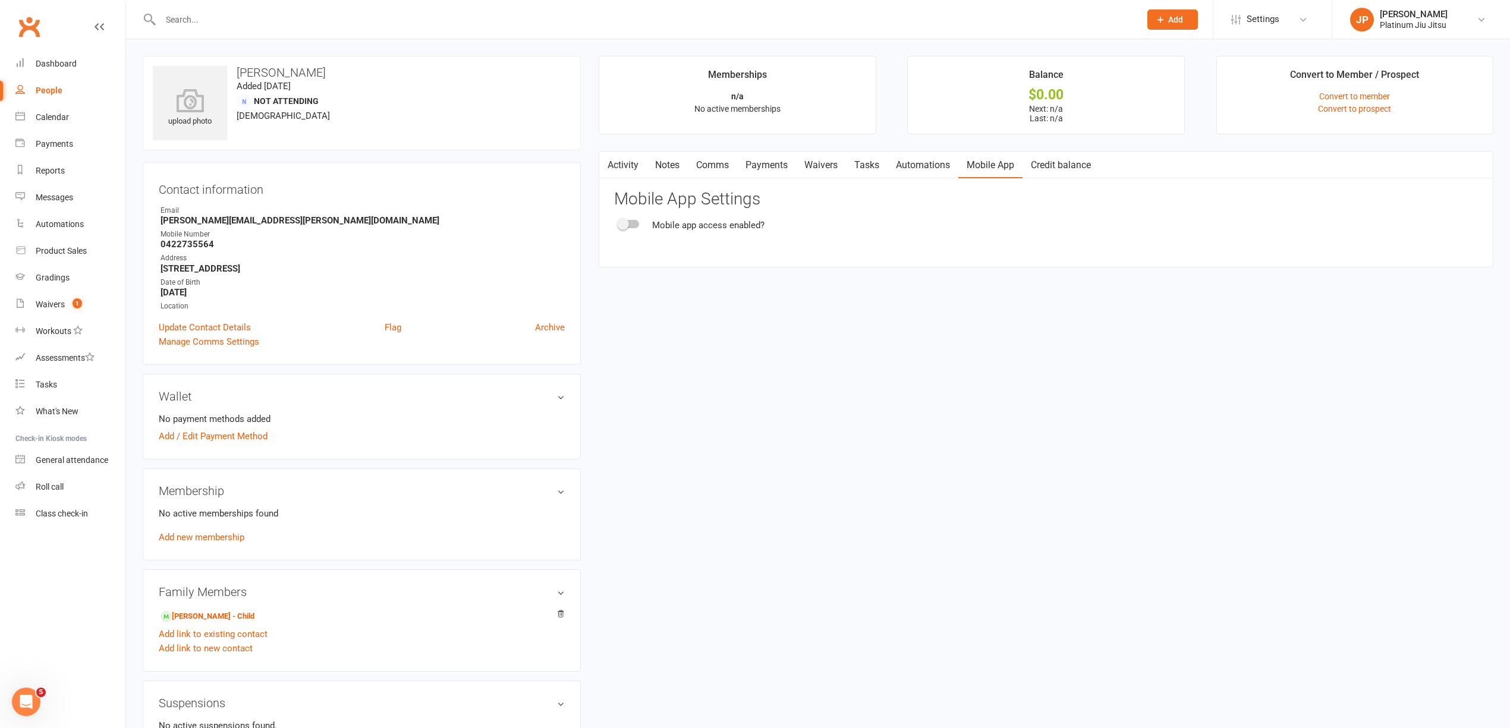
click at [635, 228] on div at bounding box center [629, 224] width 20 height 8
click at [619, 222] on input "checkbox" at bounding box center [619, 222] width 0 height 0
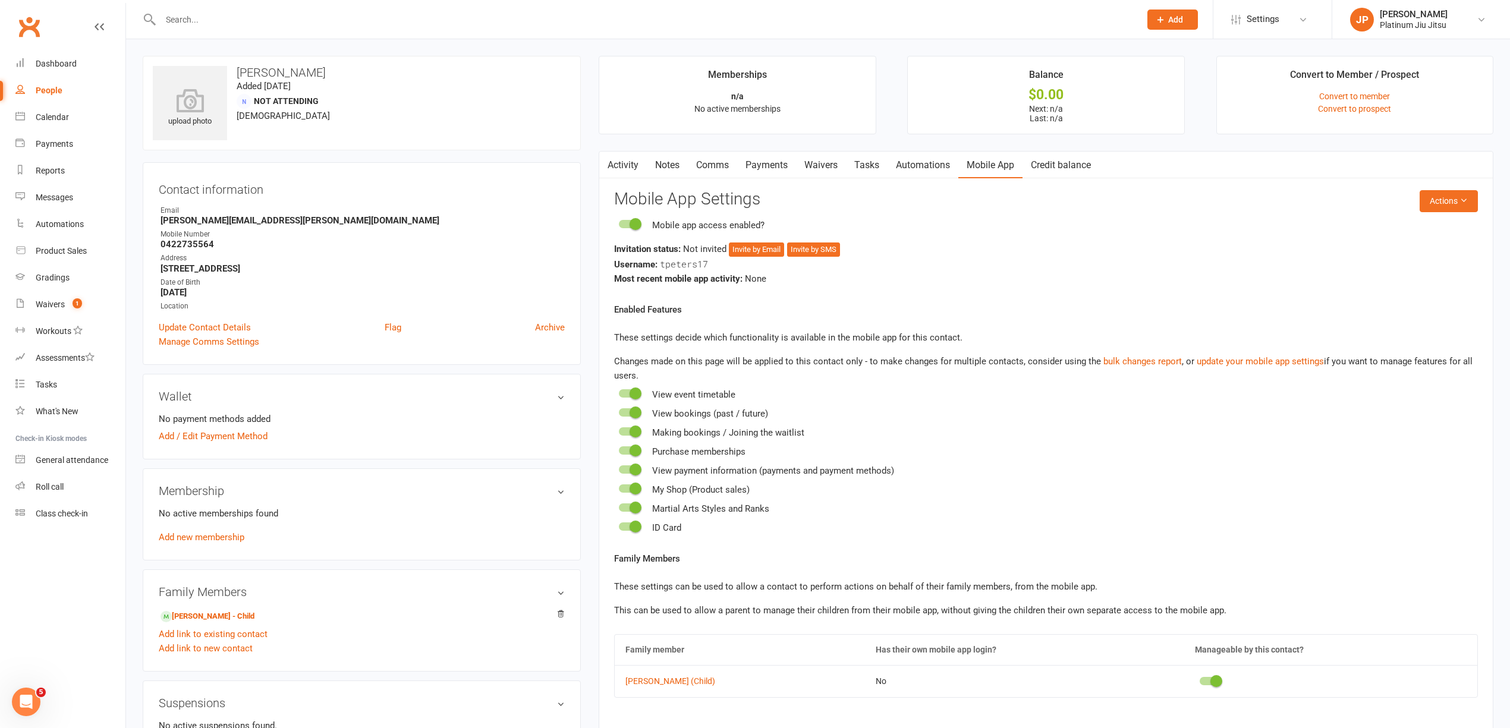
click at [764, 258] on div "Username: tpeters17" at bounding box center [1046, 264] width 864 height 15
click at [762, 253] on button "Invite by Email" at bounding box center [756, 250] width 55 height 14
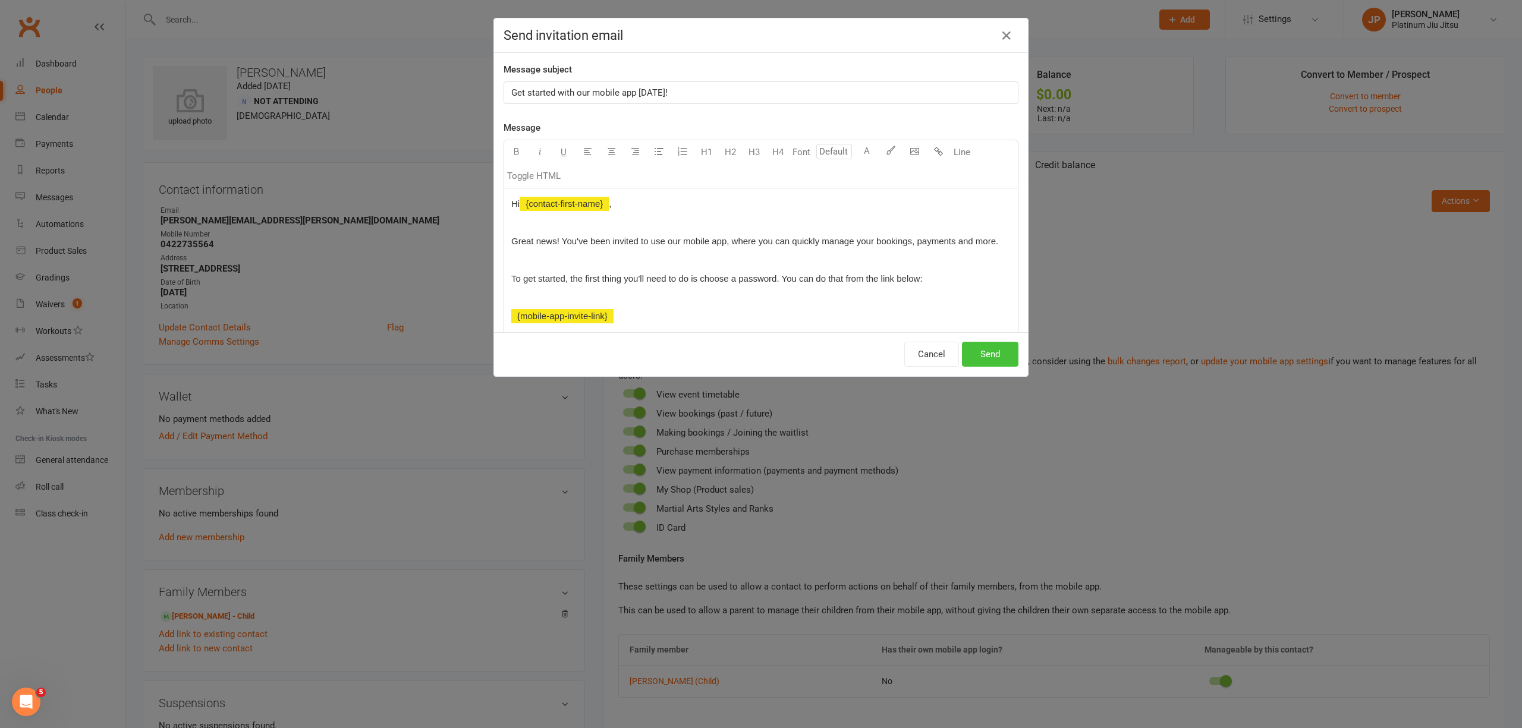
click at [982, 353] on button "Send" at bounding box center [990, 354] width 56 height 25
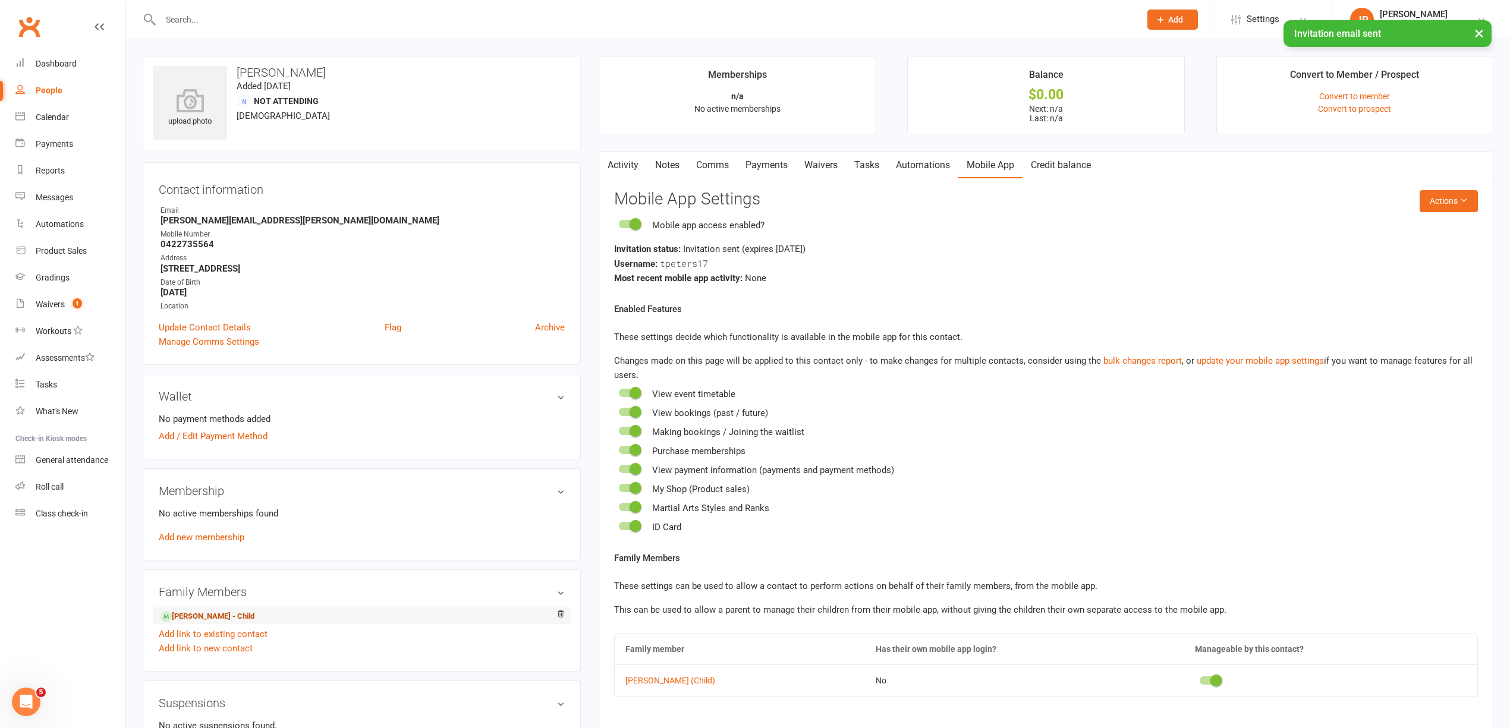
click at [197, 621] on link "[PERSON_NAME] - Child" at bounding box center [208, 617] width 94 height 12
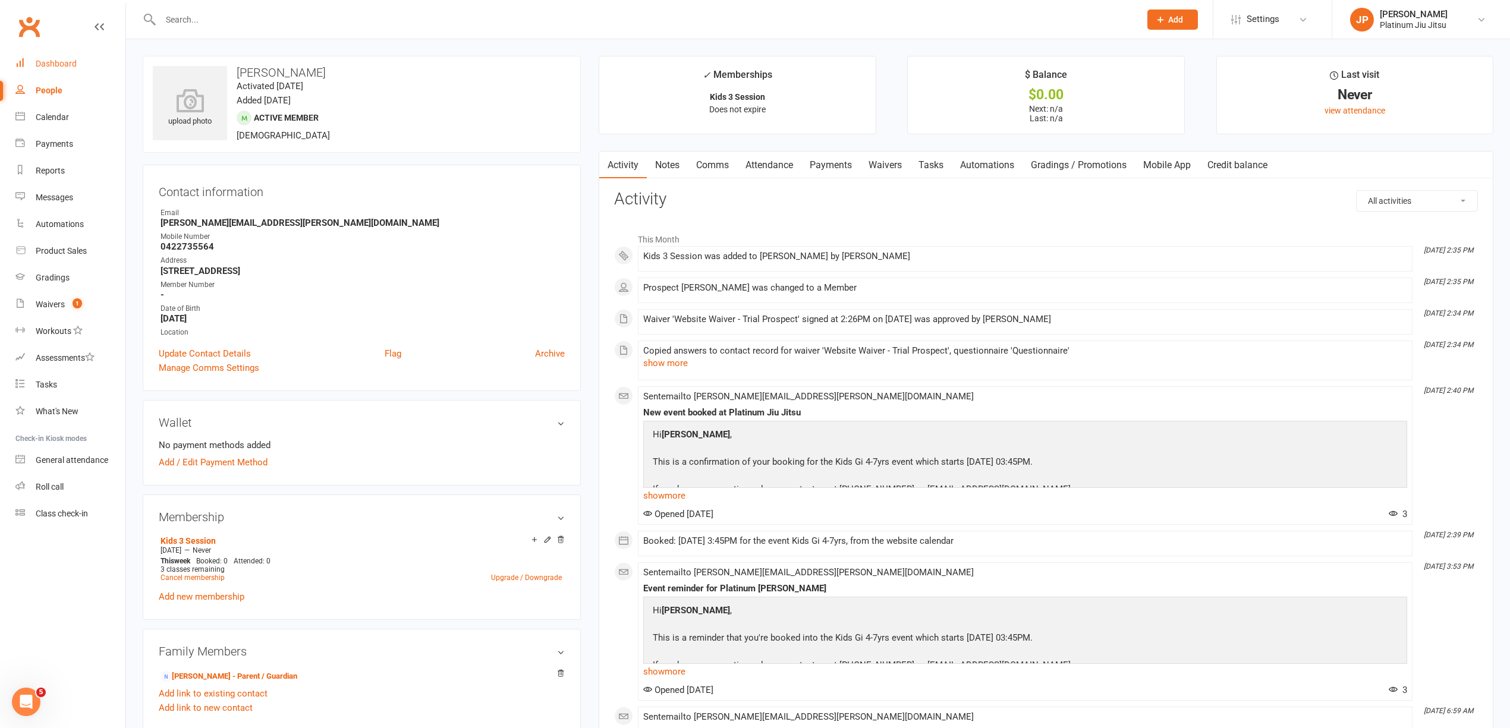
click at [46, 65] on div "Dashboard" at bounding box center [56, 64] width 41 height 10
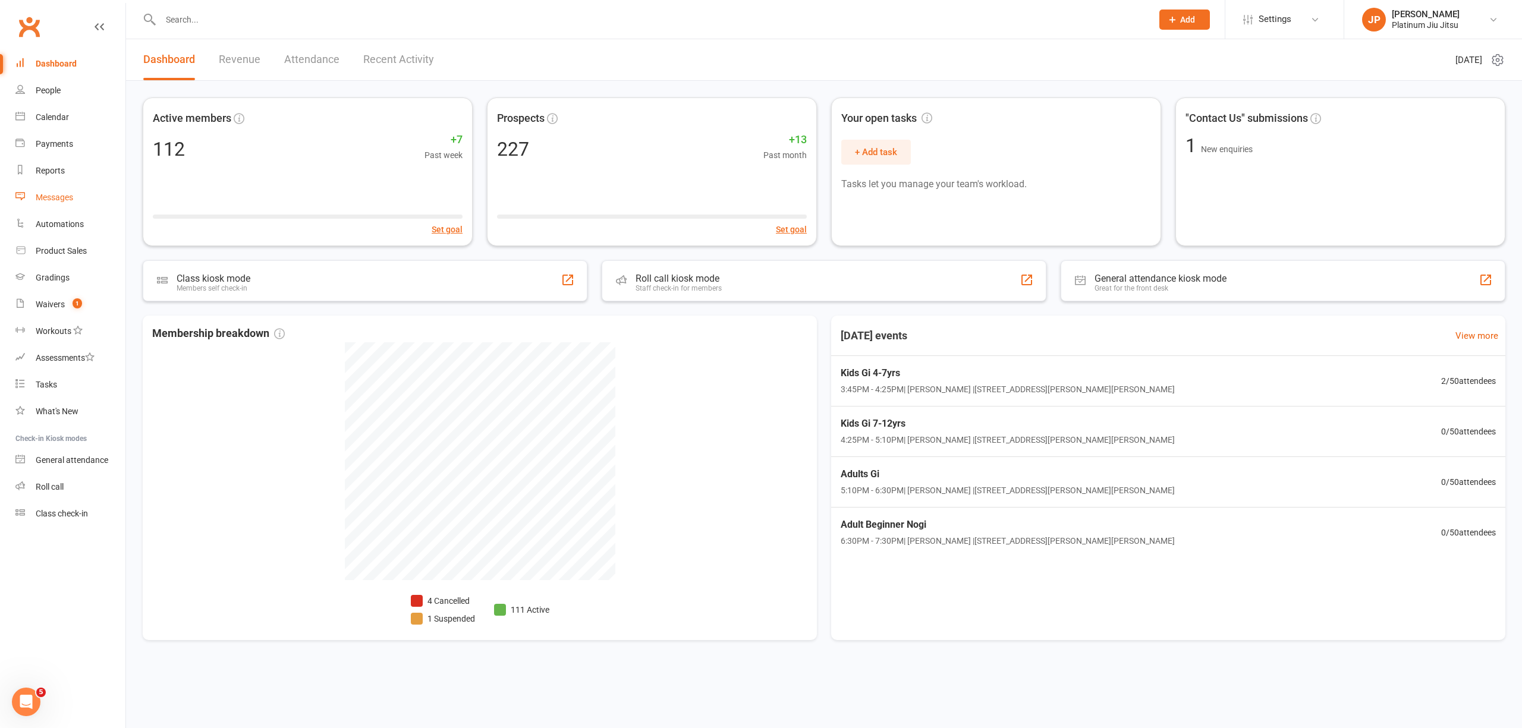
click at [54, 196] on div "Messages" at bounding box center [54, 198] width 37 height 10
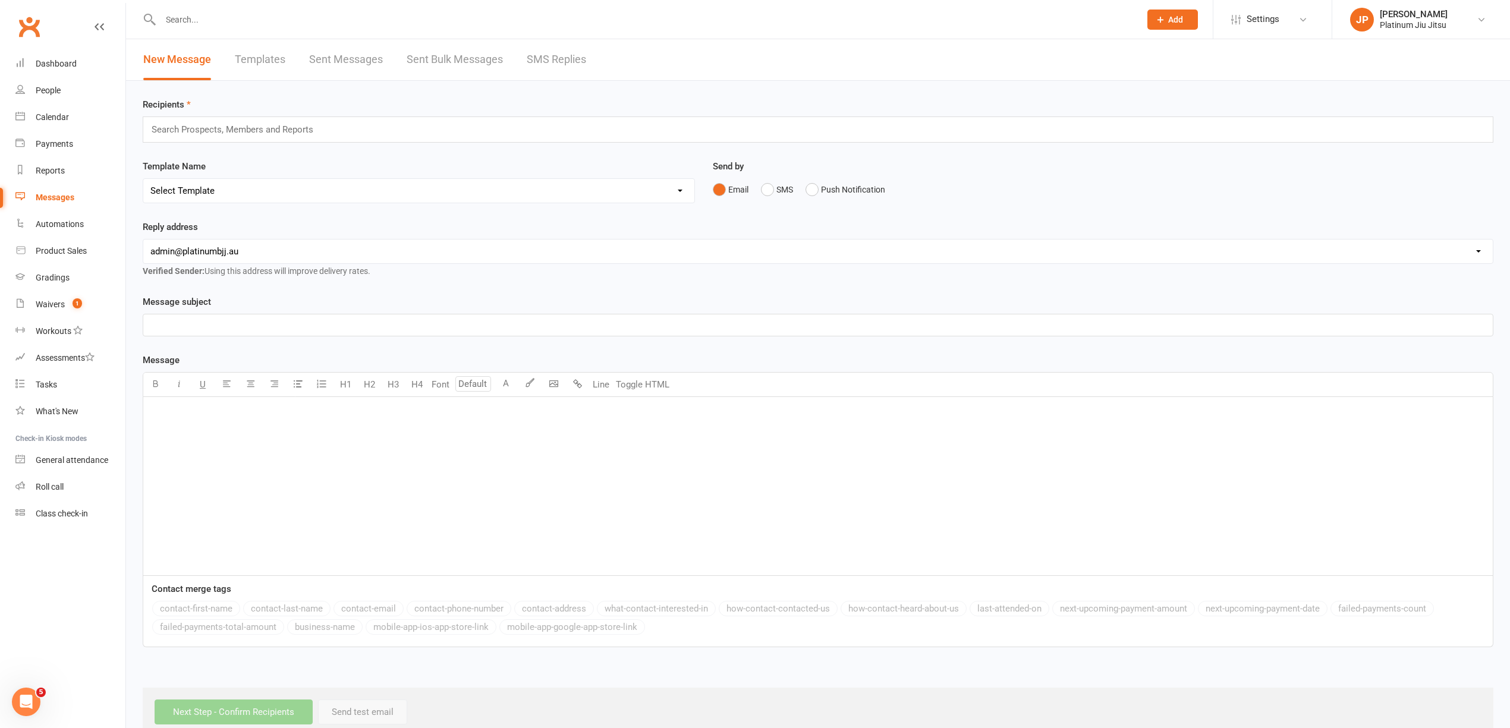
click at [202, 329] on p "﻿" at bounding box center [817, 325] width 1335 height 14
click at [259, 452] on div "﻿" at bounding box center [818, 486] width 1350 height 178
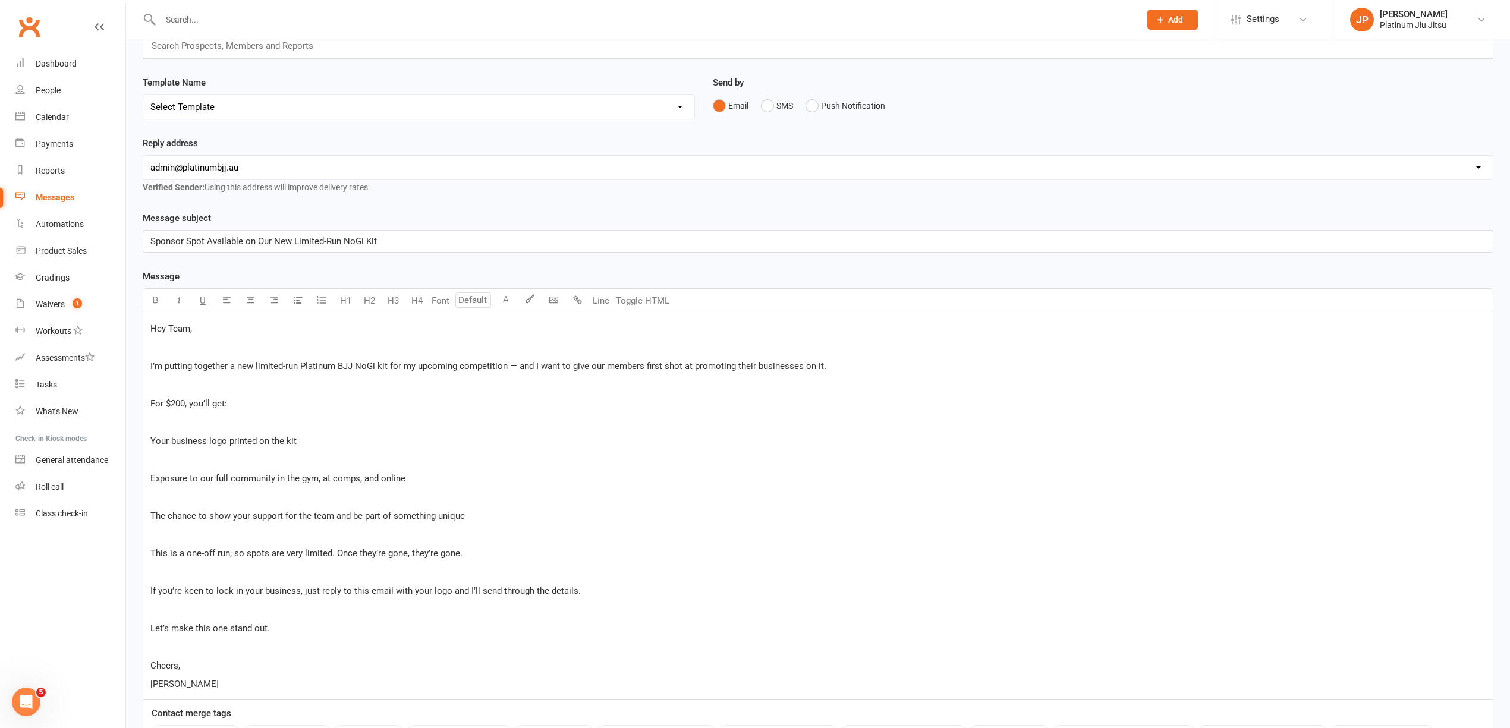
scroll to position [79, 0]
drag, startPoint x: 403, startPoint y: 414, endPoint x: 416, endPoint y: 414, distance: 13.7
click at [405, 414] on p "For $200, you’ll get:" at bounding box center [817, 408] width 1335 height 14
click at [454, 400] on div "Hey Team, ﻿ I’m putting together a new limited-run Platinum BJJ NoGi kit for my…" at bounding box center [818, 511] width 1350 height 386
click at [507, 381] on div "Hey Team, ﻿ I’m putting together a new limited-run Platinum BJJ NoGi kit for my…" at bounding box center [818, 511] width 1350 height 386
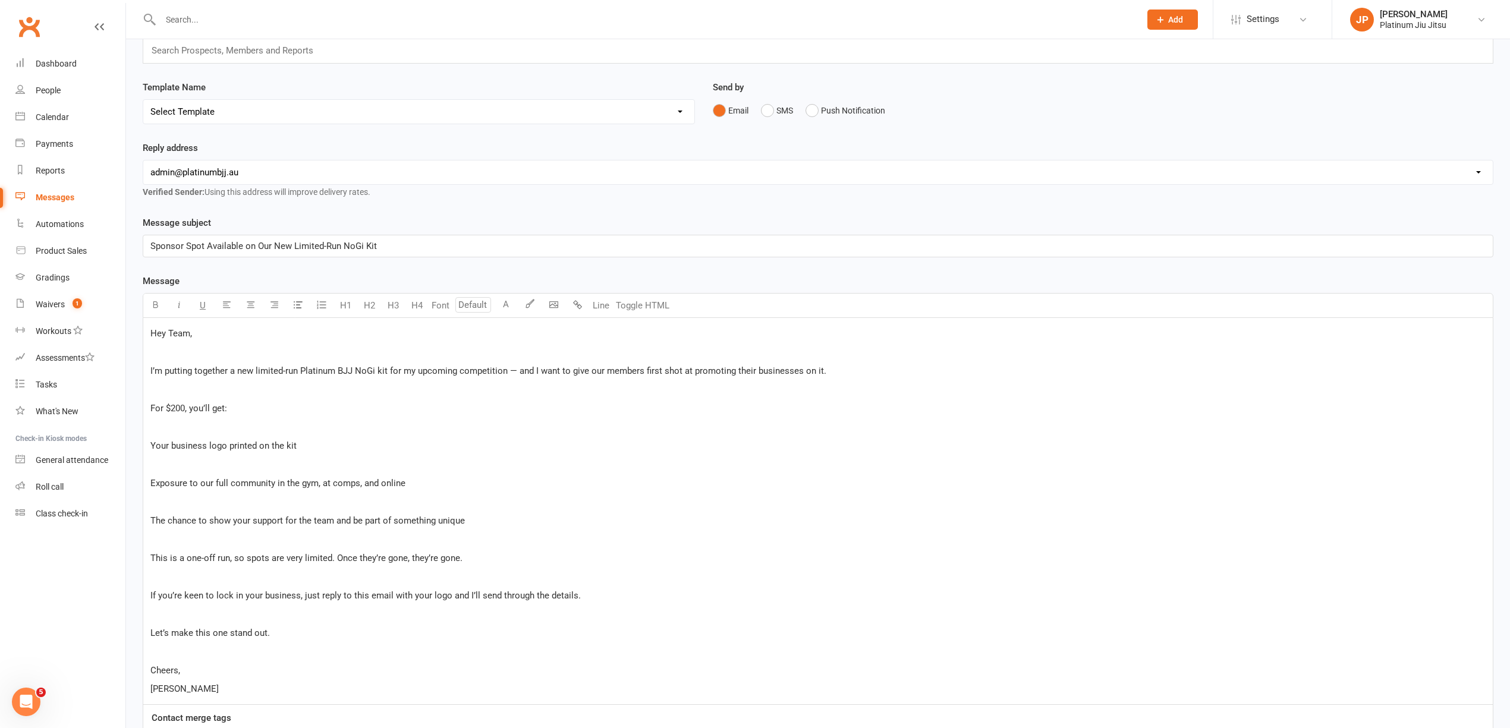
click at [505, 375] on span "I’m putting together a new limited-run Platinum BJJ NoGi kit for my upcoming co…" at bounding box center [488, 371] width 676 height 11
click at [560, 373] on span "I’m putting together a new limited-run Platinum BJJ NoGi kit for my upcoming co…" at bounding box center [509, 371] width 719 height 11
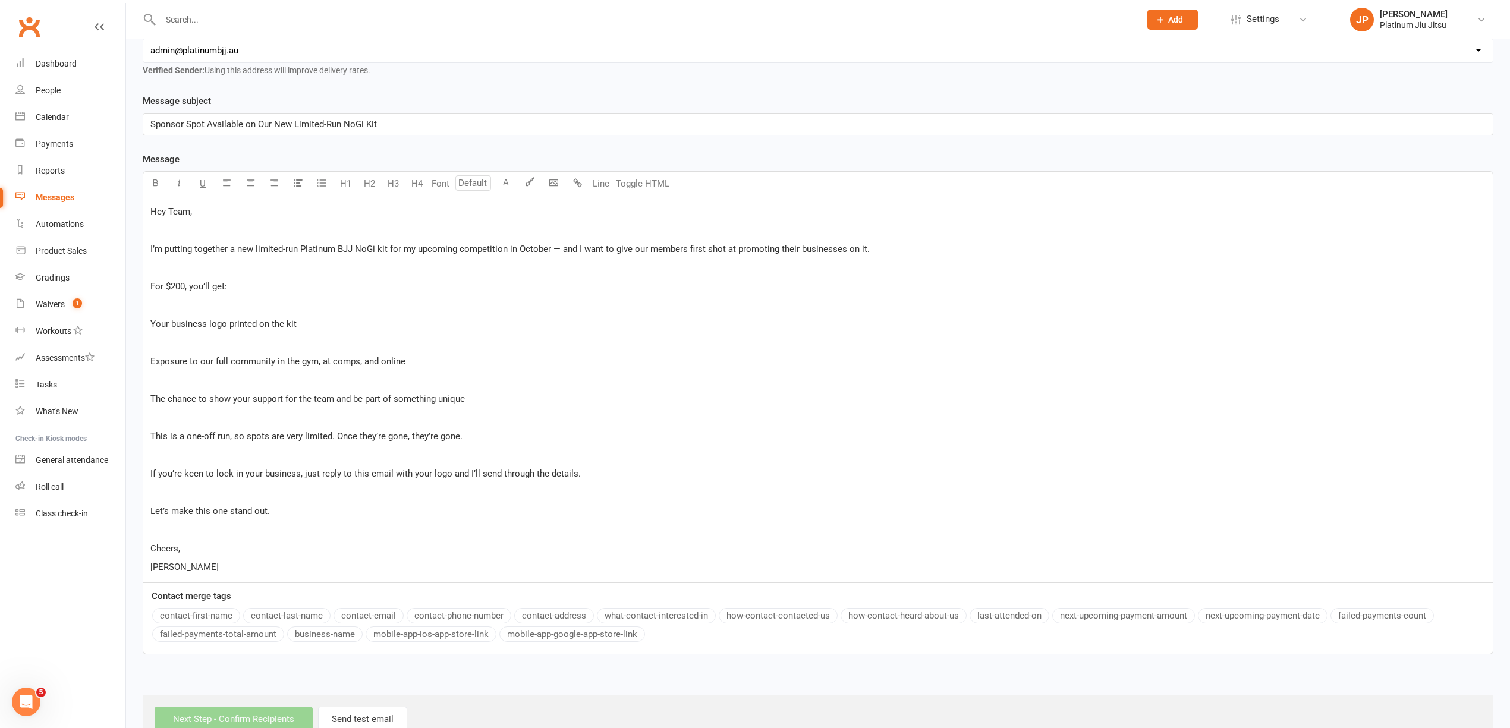
scroll to position [238, 0]
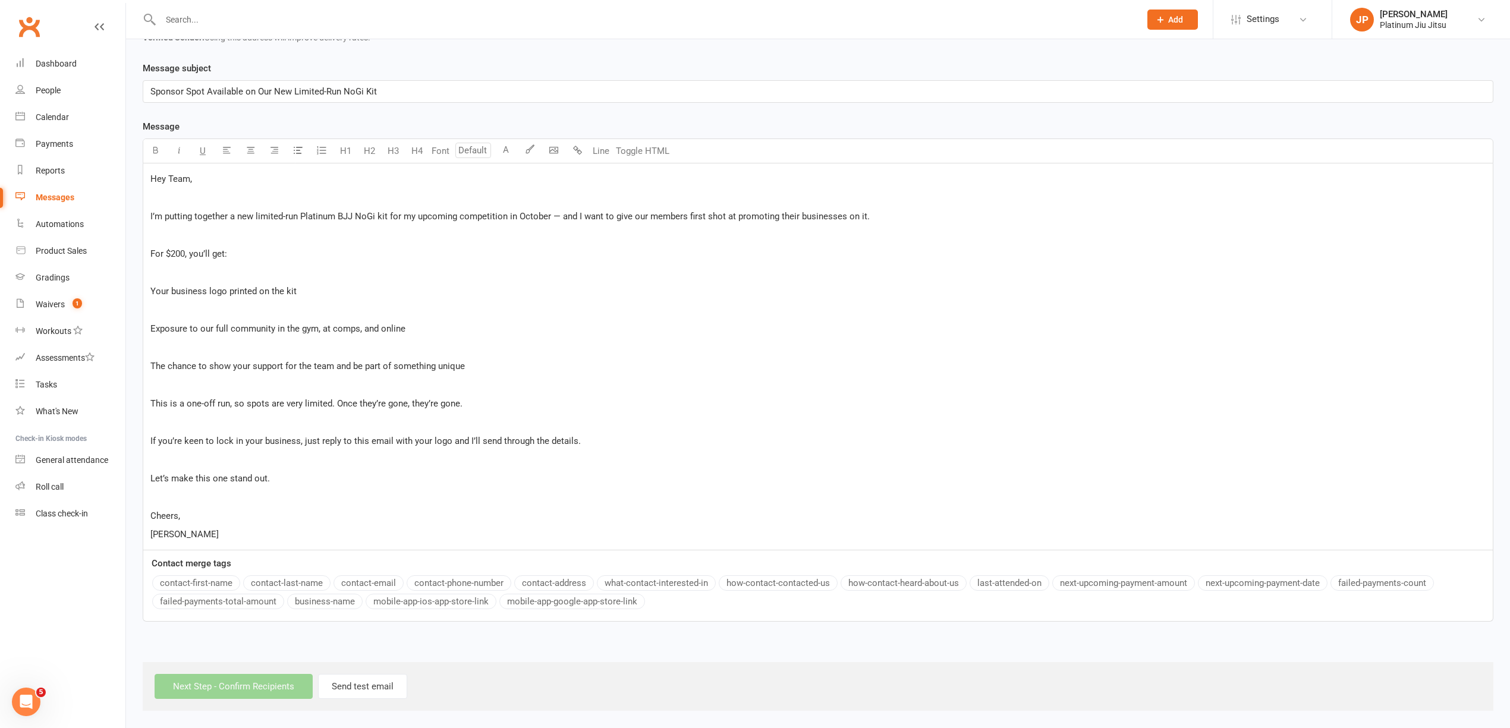
click at [310, 480] on p "Let’s make this one stand out." at bounding box center [817, 479] width 1335 height 14
click at [479, 403] on p "This is a one-off run, so spots are very limited. Once they’re gone, they’re go…" at bounding box center [817, 404] width 1335 height 14
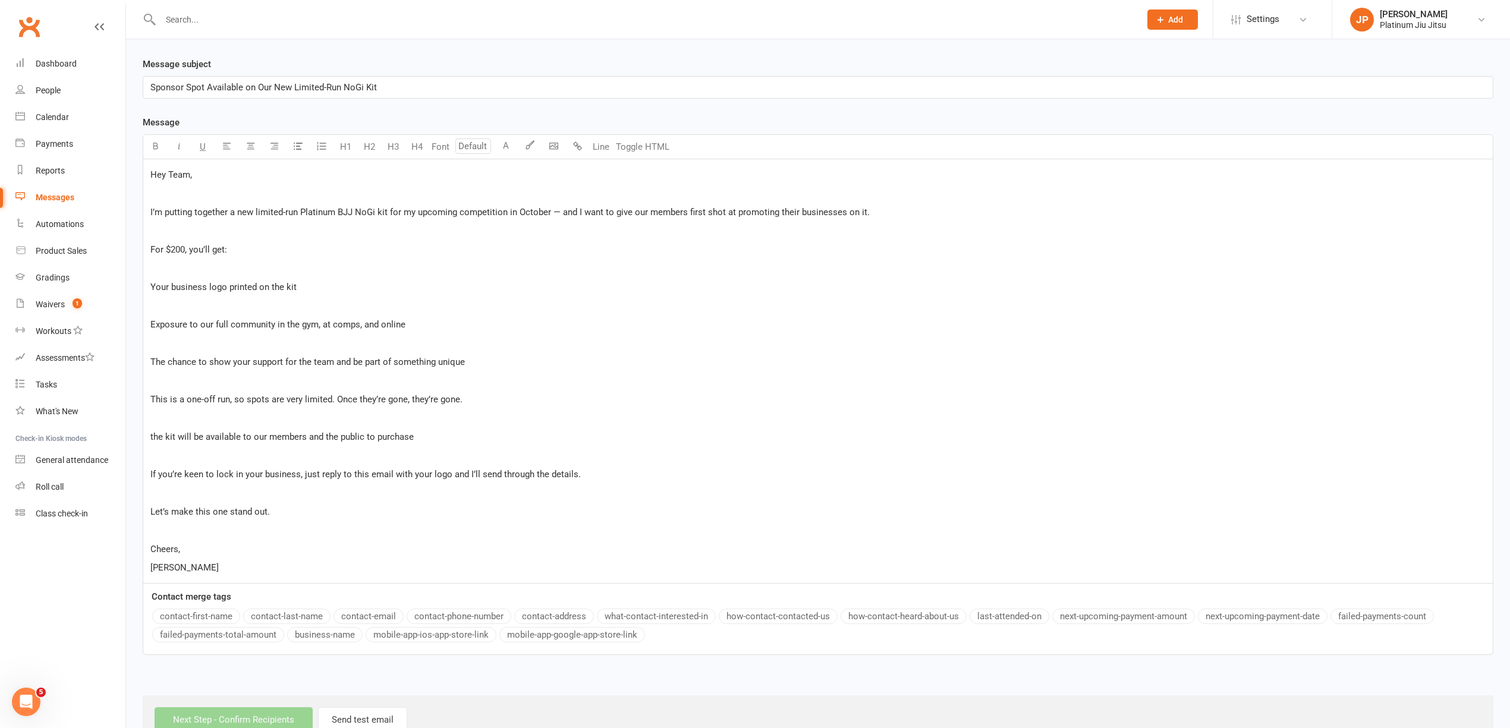
click at [436, 478] on span "If you’re keen to lock in your business, just reply to this email with your log…" at bounding box center [365, 474] width 430 height 11
click at [580, 463] on p "﻿" at bounding box center [817, 455] width 1335 height 14
click at [353, 516] on p "Let’s make this one stand out." at bounding box center [817, 512] width 1335 height 14
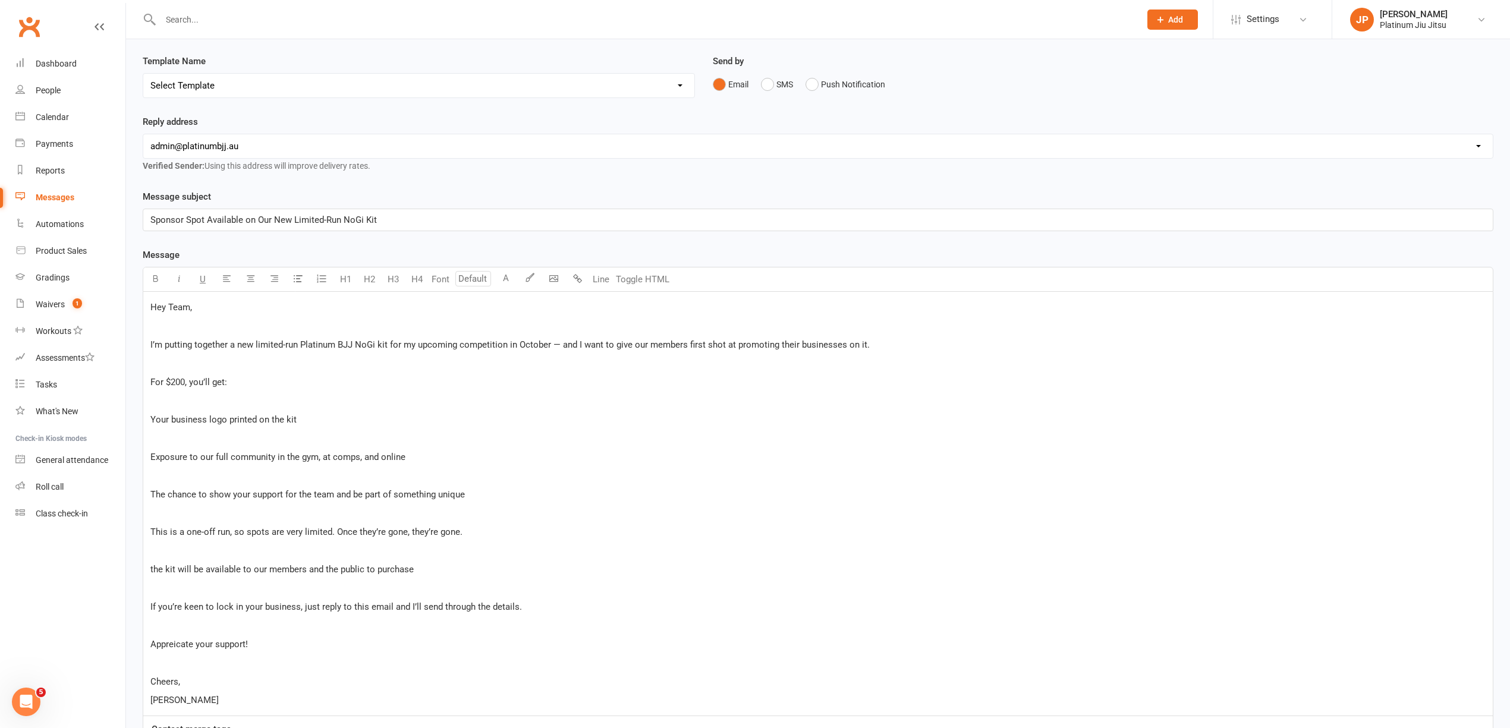
scroll to position [0, 0]
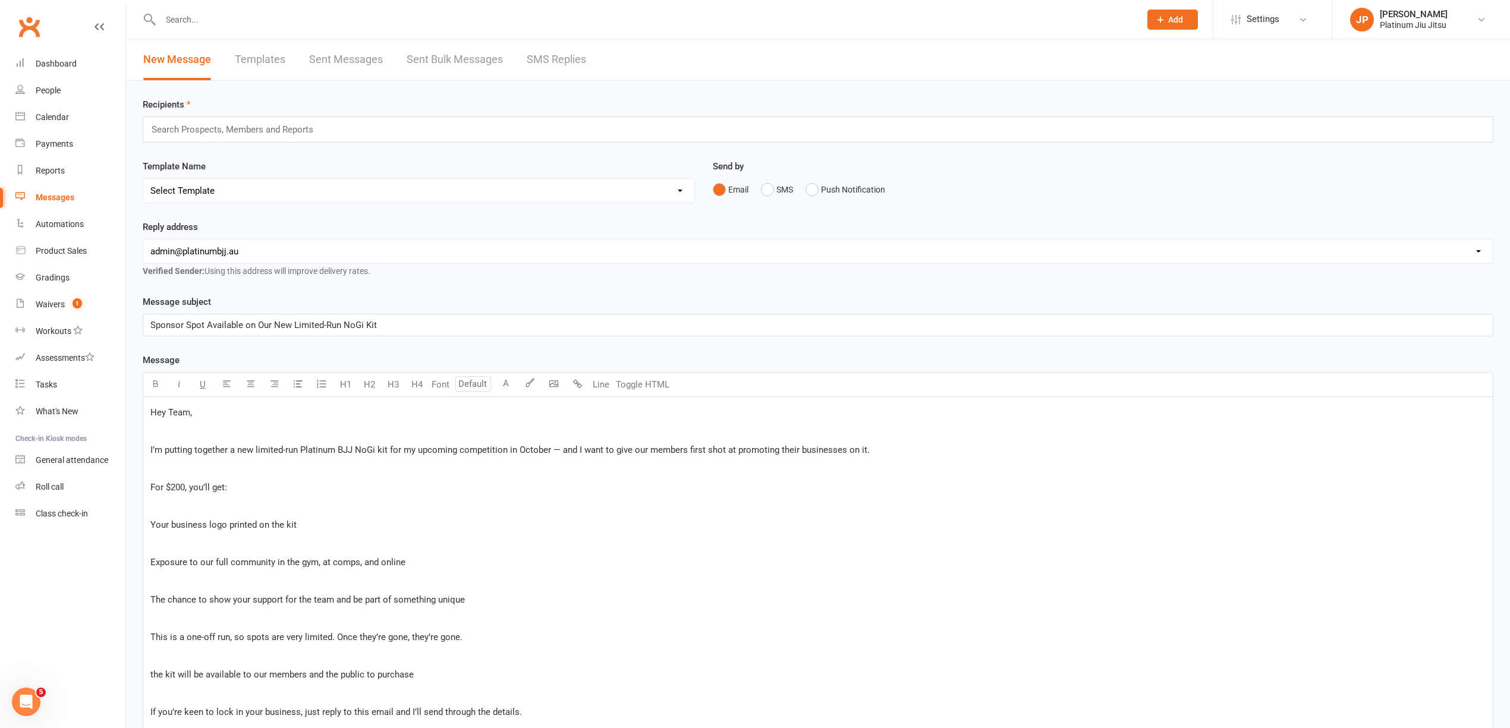
click at [230, 130] on input "text" at bounding box center [237, 129] width 174 height 15
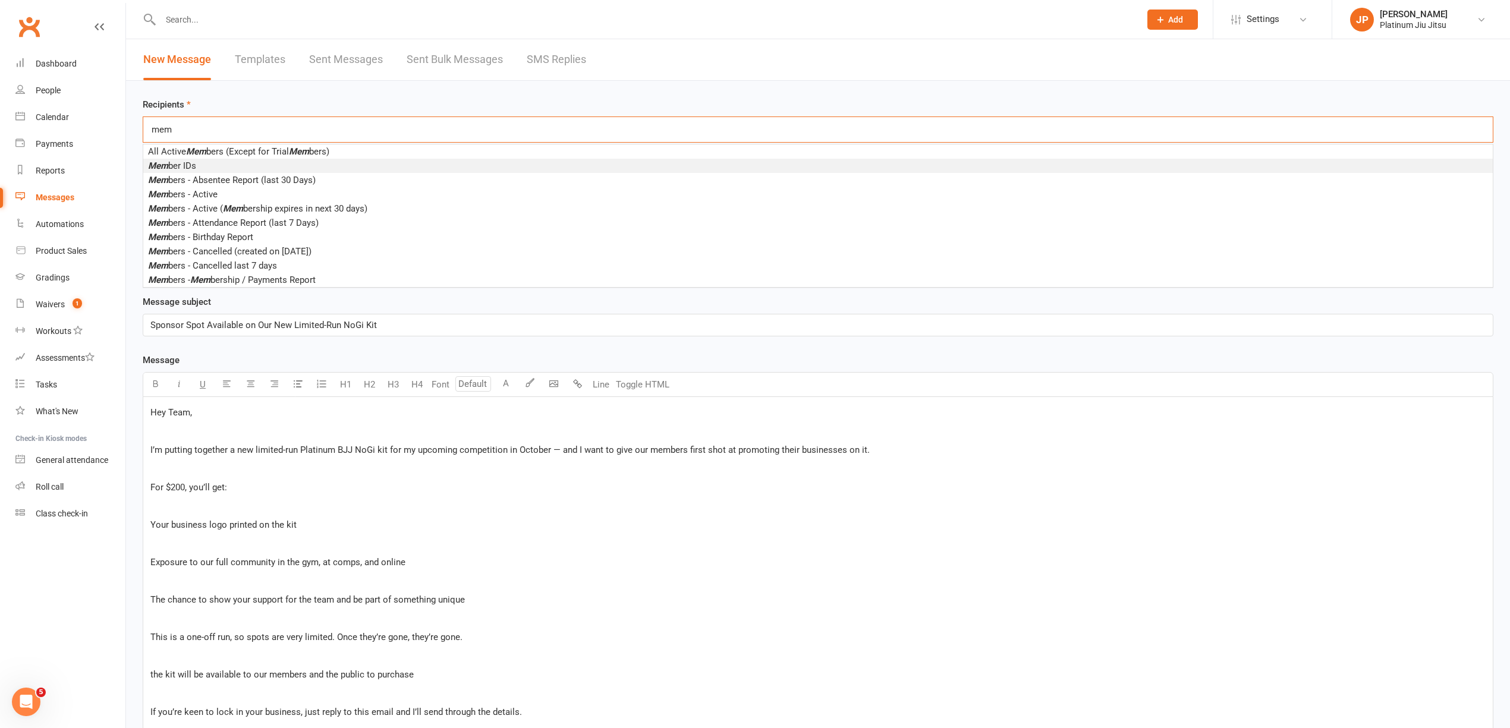
type input "mem"
click at [225, 165] on li "Mem ber IDs" at bounding box center [818, 166] width 1350 height 14
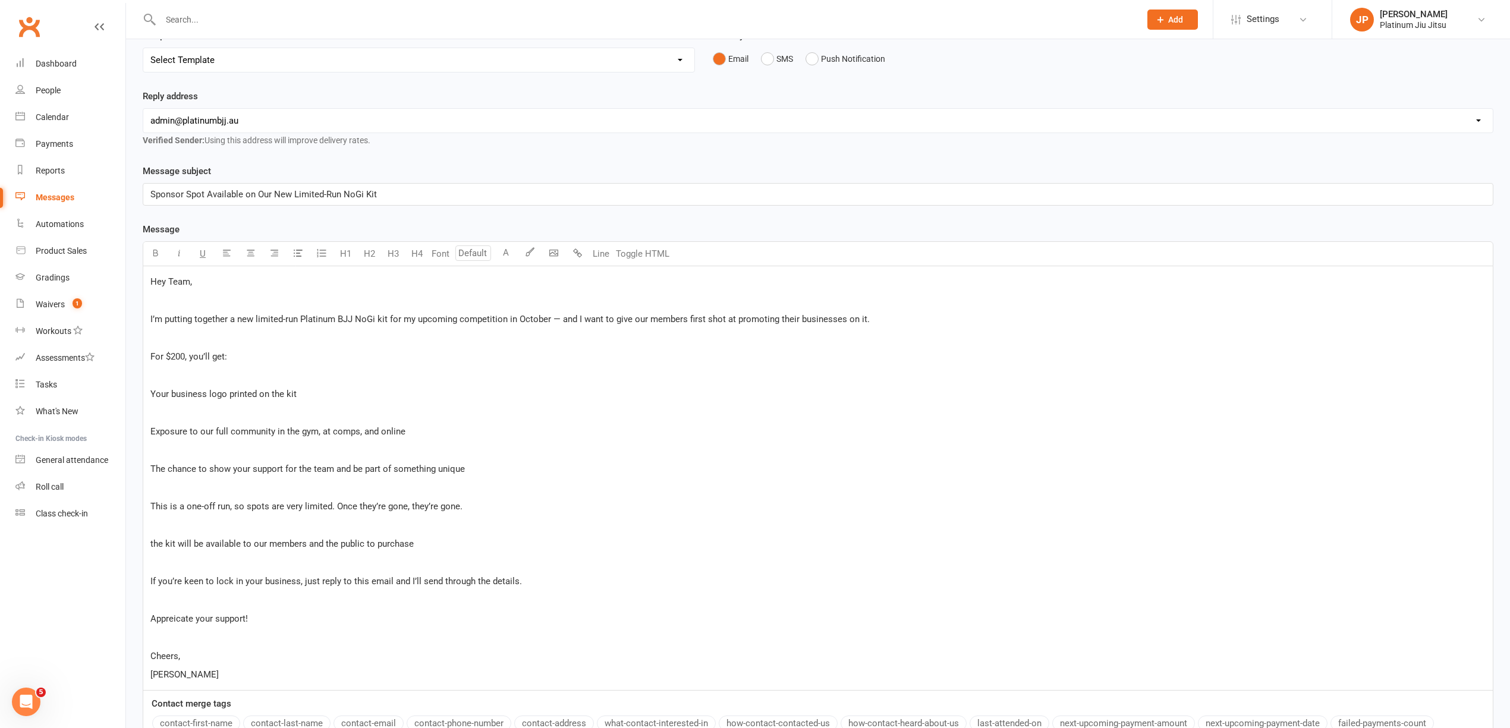
scroll to position [278, 0]
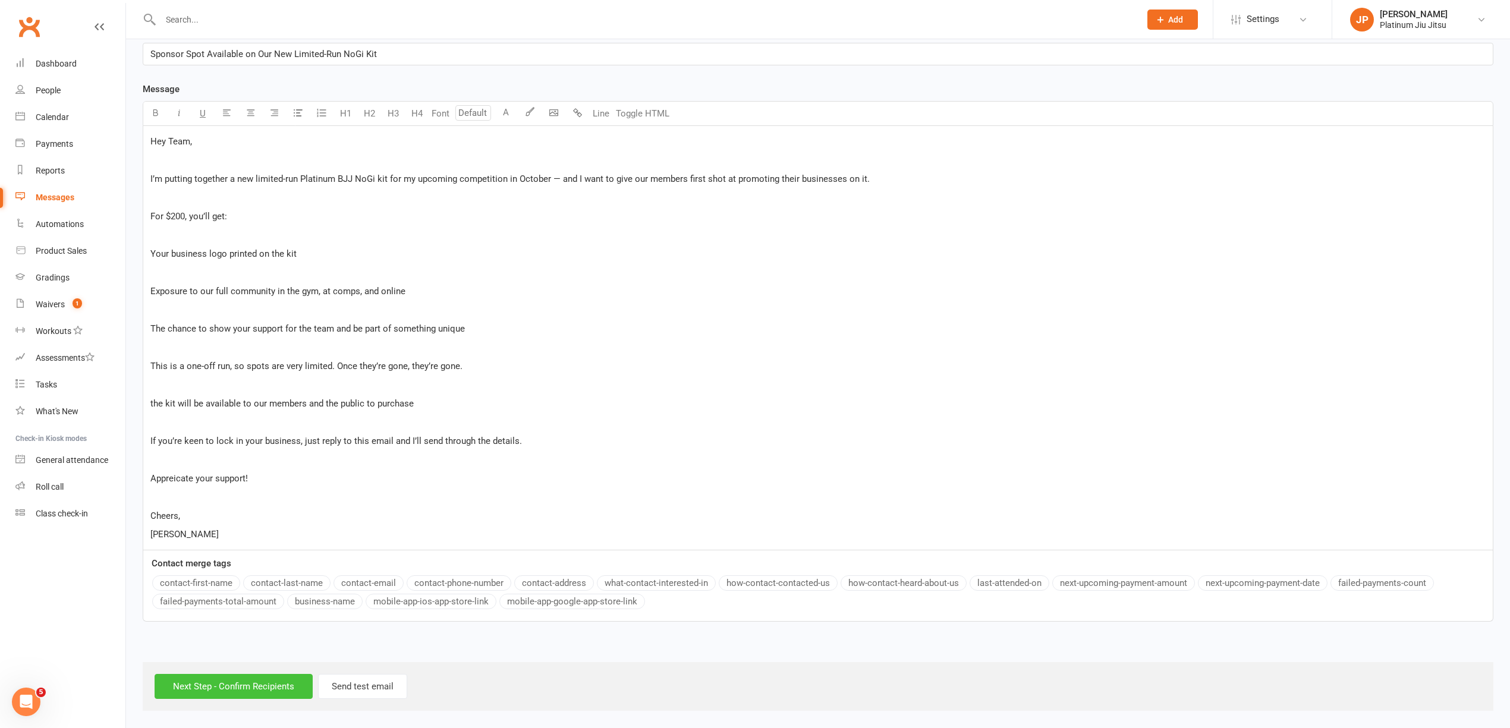
click at [243, 688] on input "Next Step - Confirm Recipients" at bounding box center [234, 686] width 158 height 25
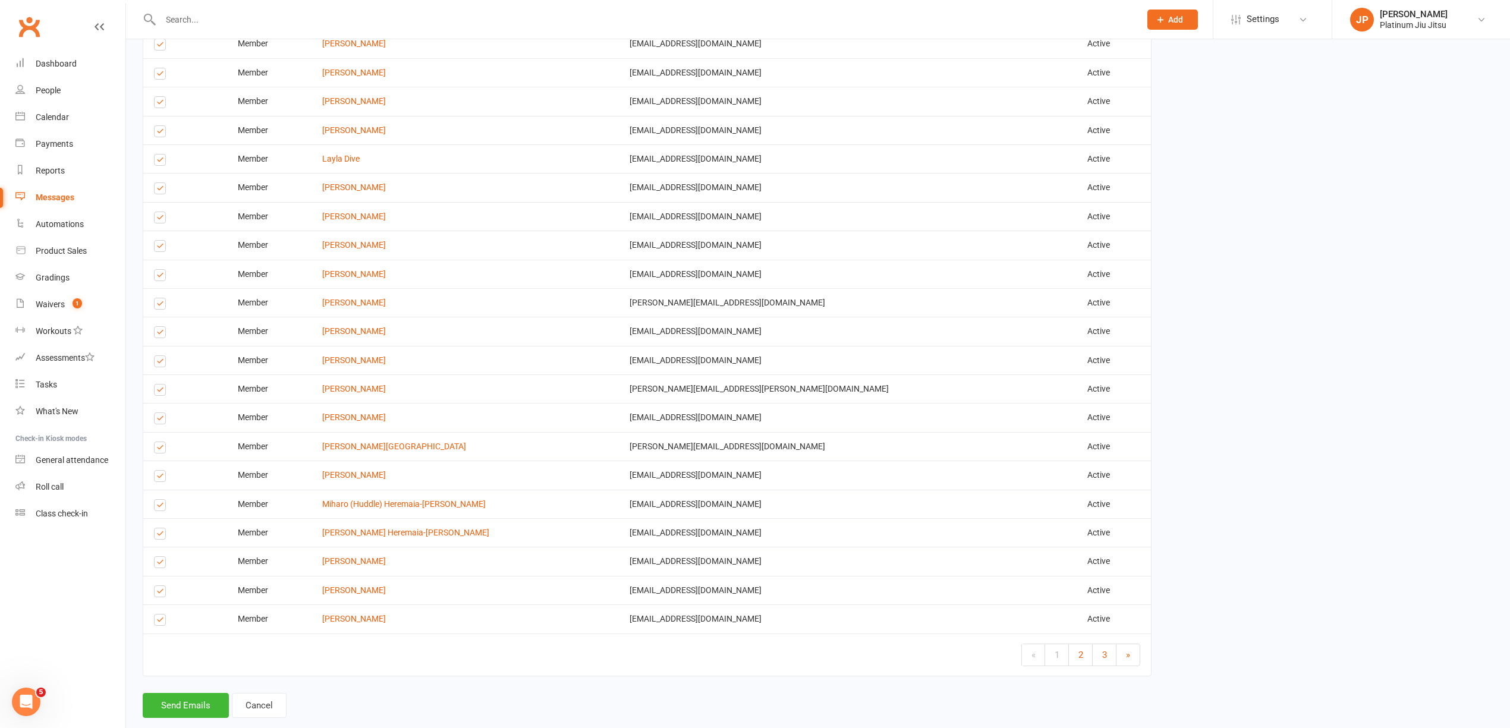
scroll to position [1599, 0]
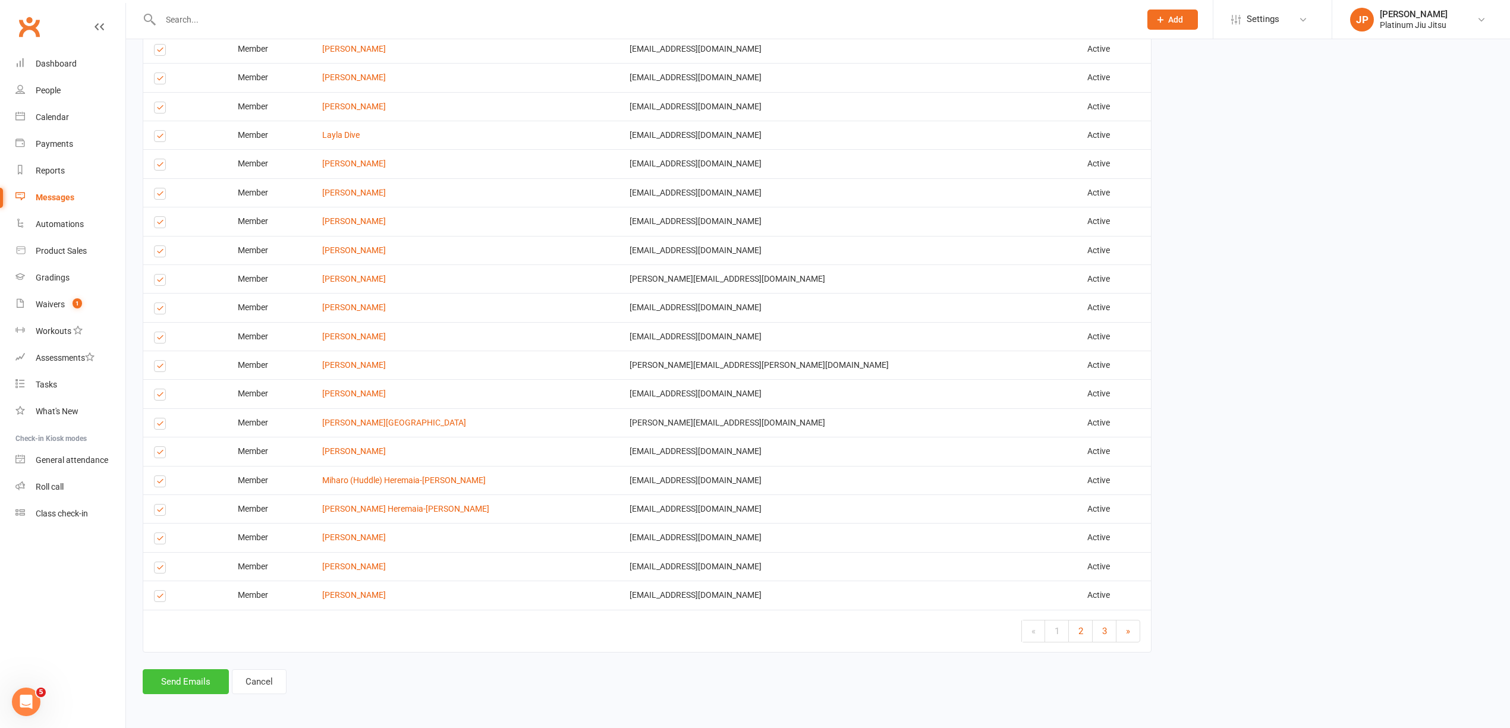
click at [171, 686] on button "Send Emails" at bounding box center [186, 682] width 86 height 25
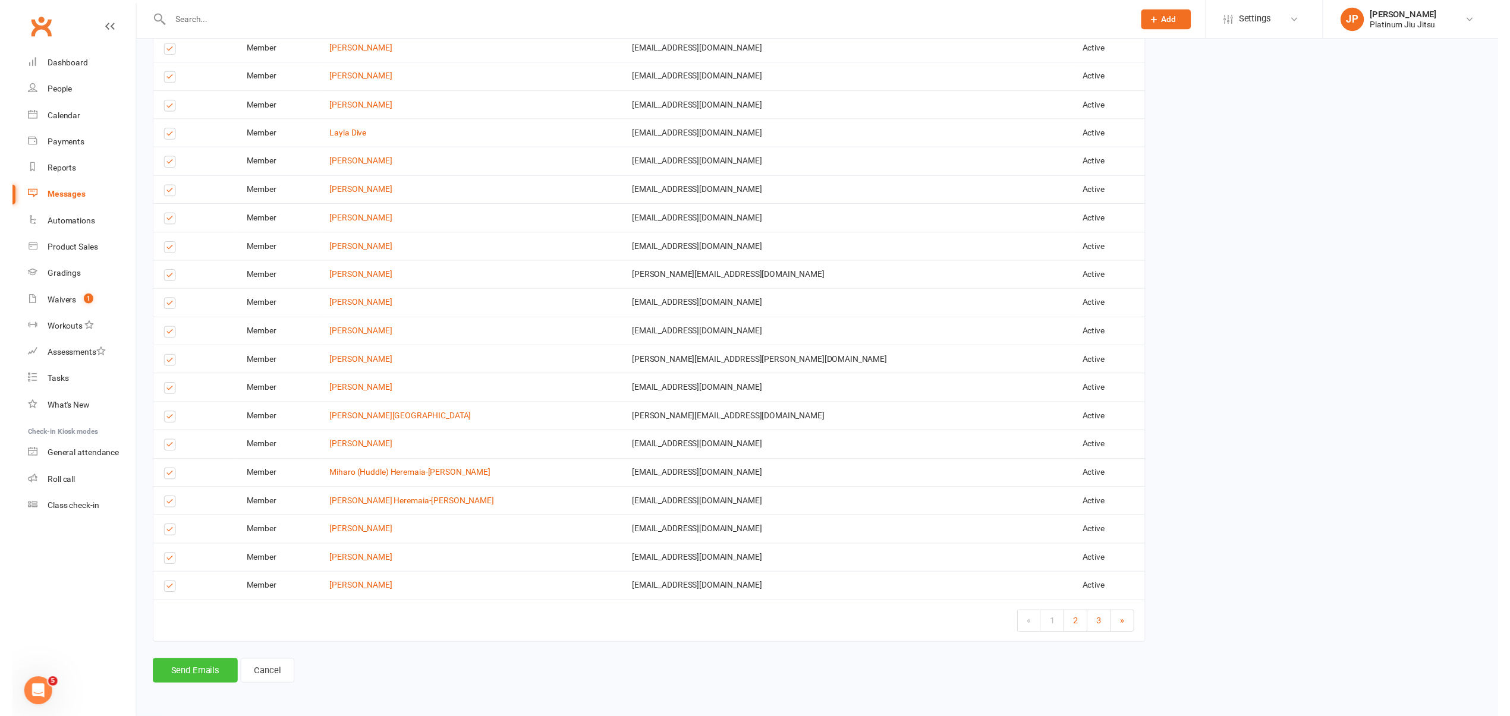
scroll to position [1594, 0]
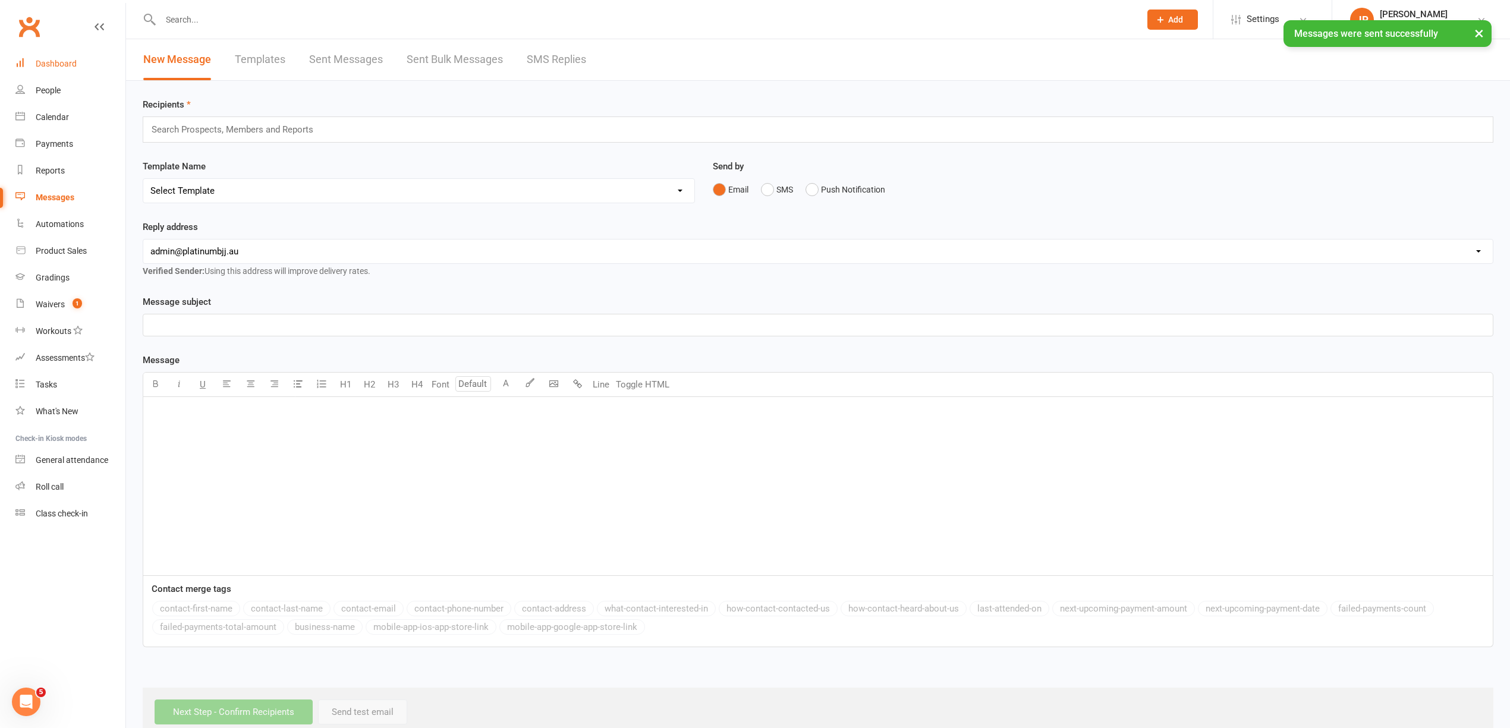
click at [57, 67] on div "Dashboard" at bounding box center [56, 64] width 41 height 10
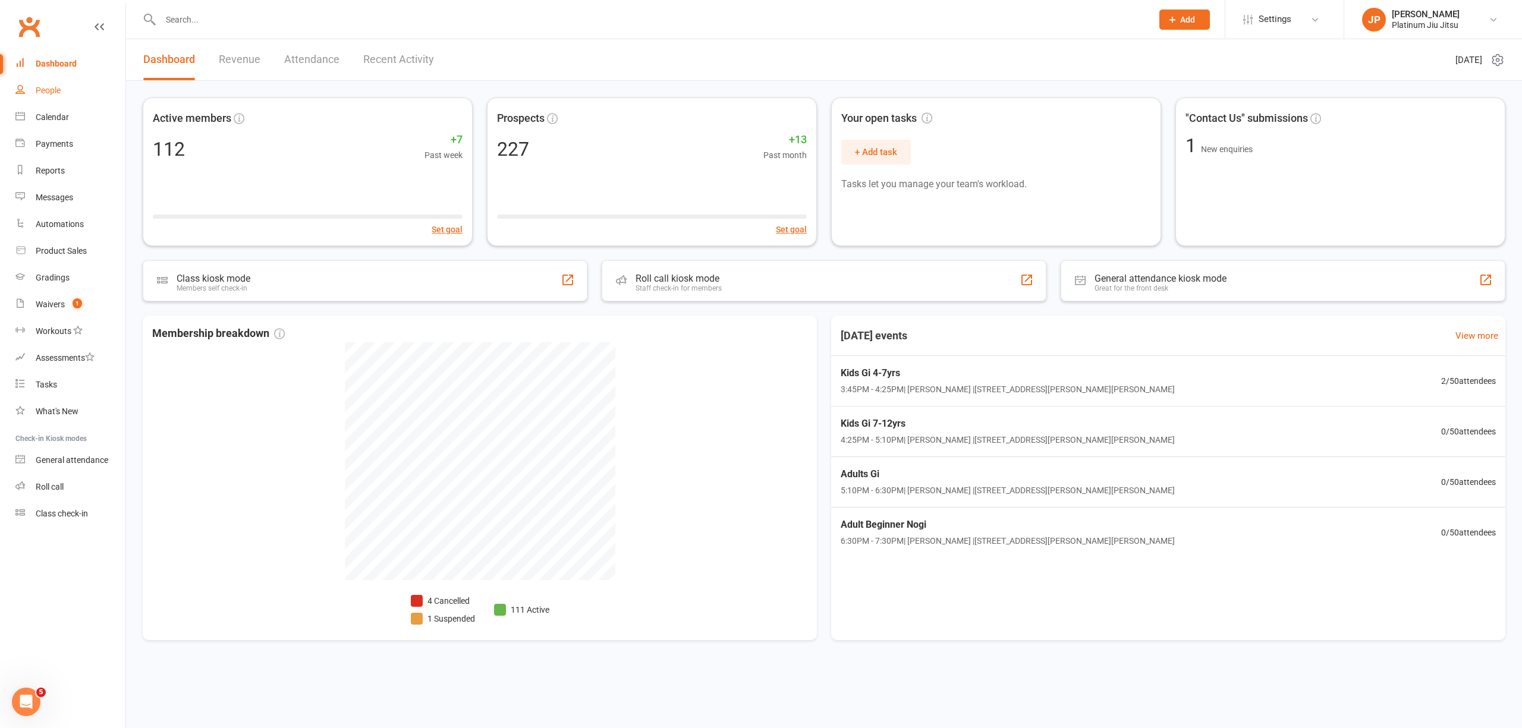
click at [43, 99] on link "People" at bounding box center [70, 90] width 110 height 27
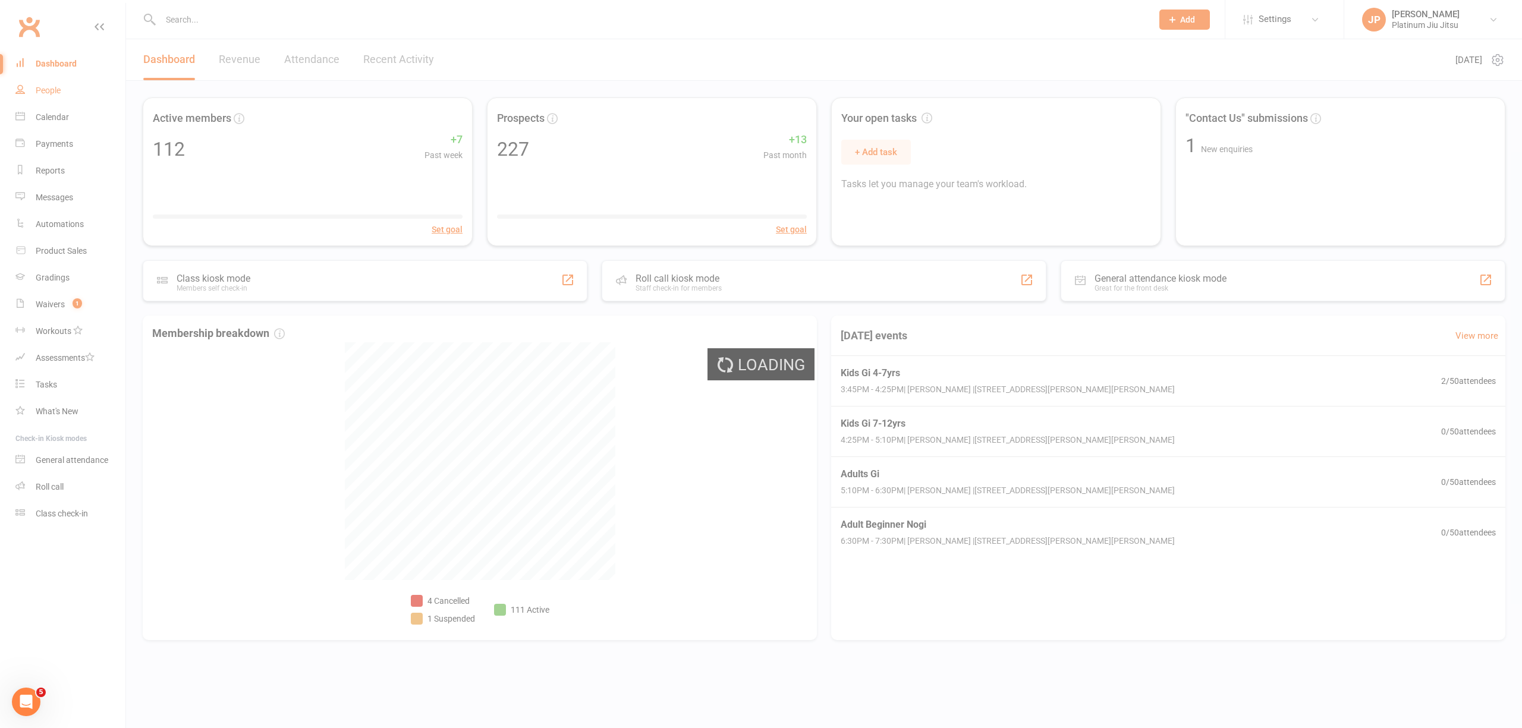
select select "100"
